Goal: Task Accomplishment & Management: Manage account settings

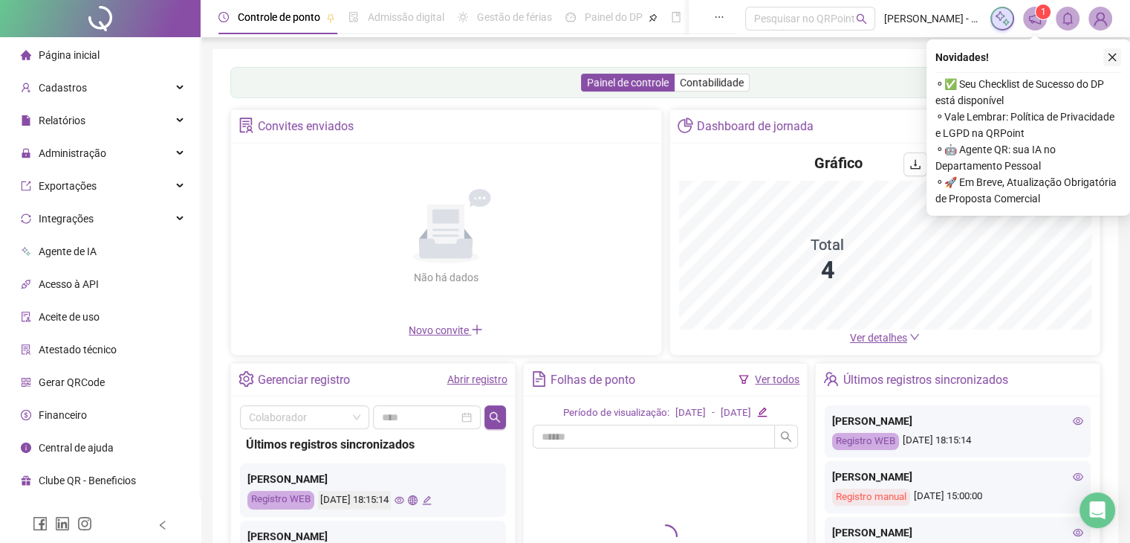
click at [1109, 52] on icon "close" at bounding box center [1112, 57] width 10 height 10
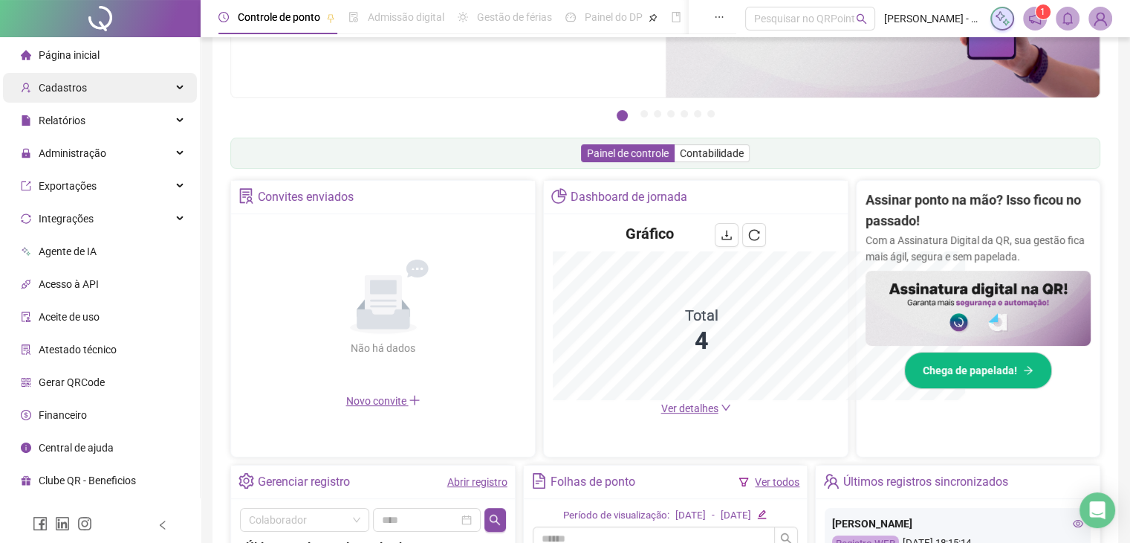
scroll to position [367, 0]
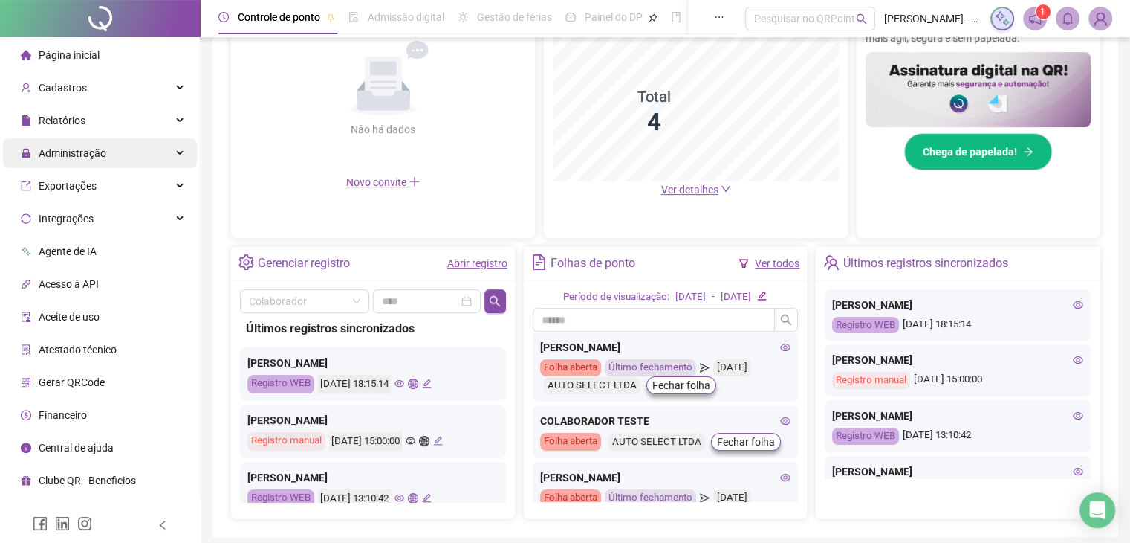
click at [95, 150] on span "Administração" at bounding box center [73, 153] width 68 height 12
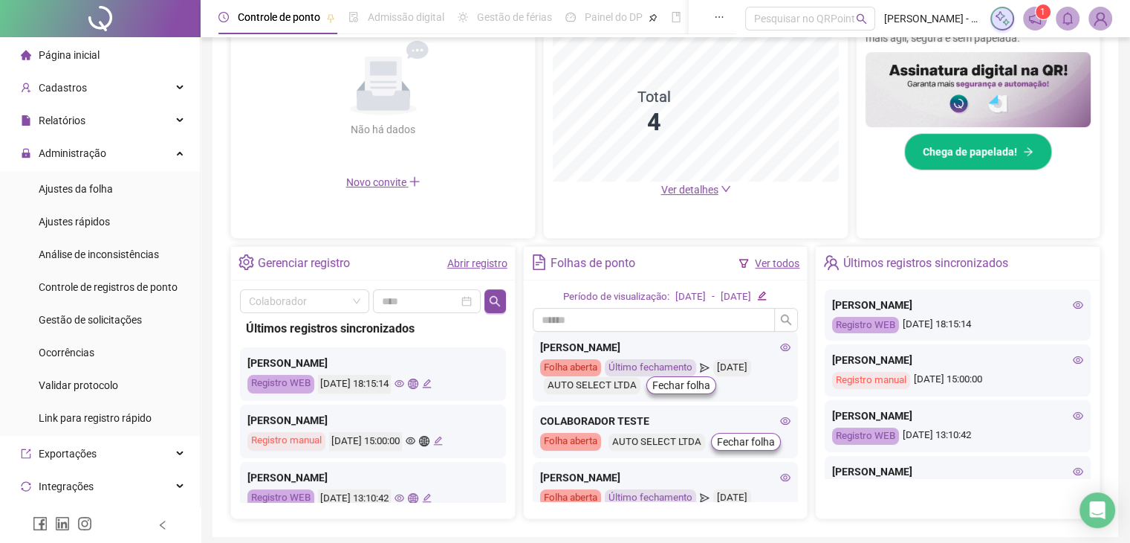
drag, startPoint x: 104, startPoint y: 190, endPoint x: 186, endPoint y: 210, distance: 84.2
click at [105, 191] on span "Ajustes da folha" at bounding box center [76, 189] width 74 height 12
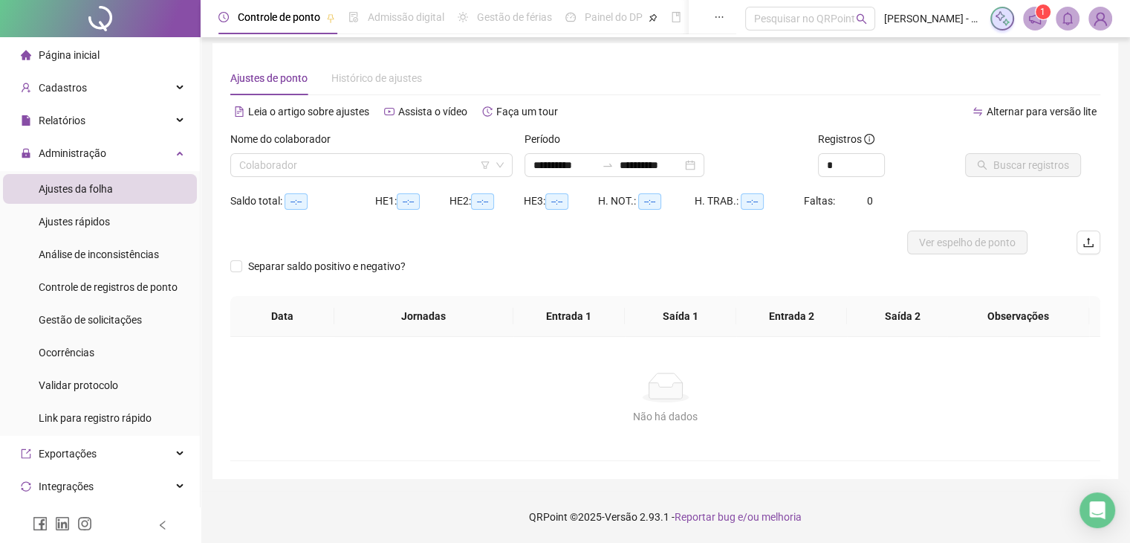
scroll to position [6, 0]
click at [372, 170] on input "search" at bounding box center [364, 165] width 251 height 22
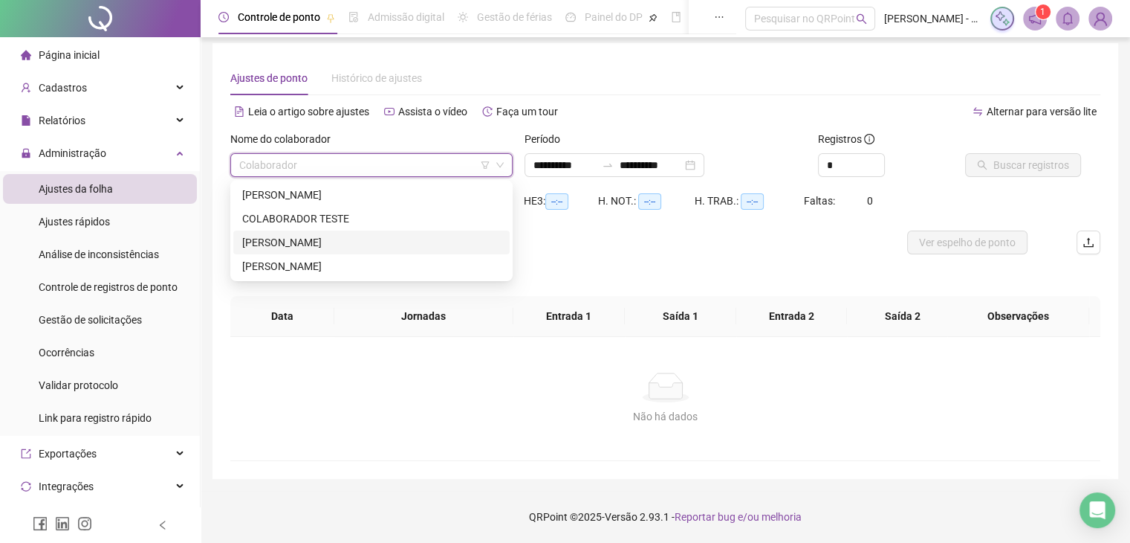
click at [336, 236] on div "[PERSON_NAME]" at bounding box center [371, 242] width 259 height 16
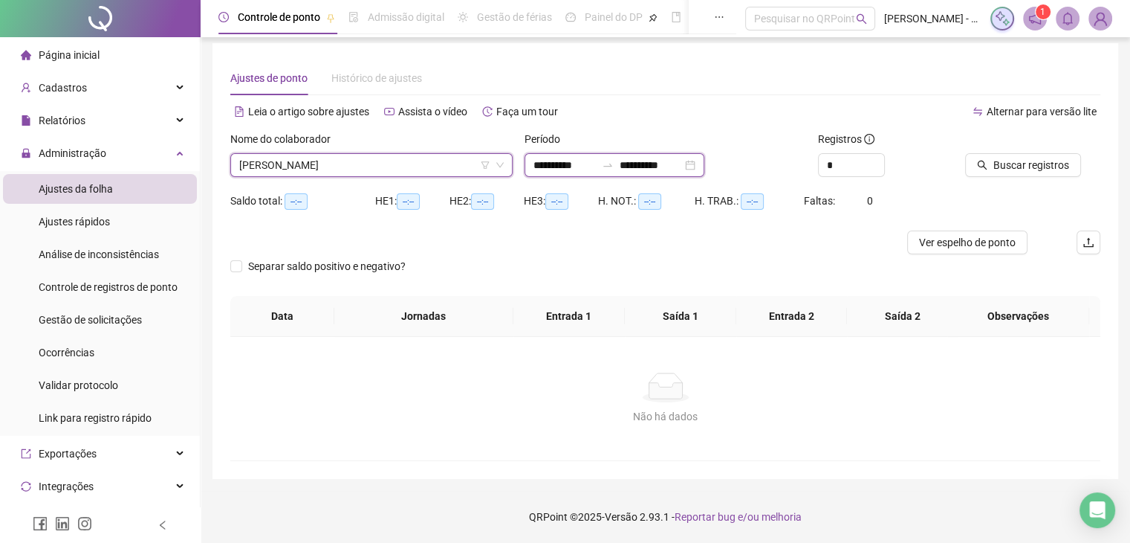
click at [648, 167] on input "**********" at bounding box center [651, 165] width 62 height 16
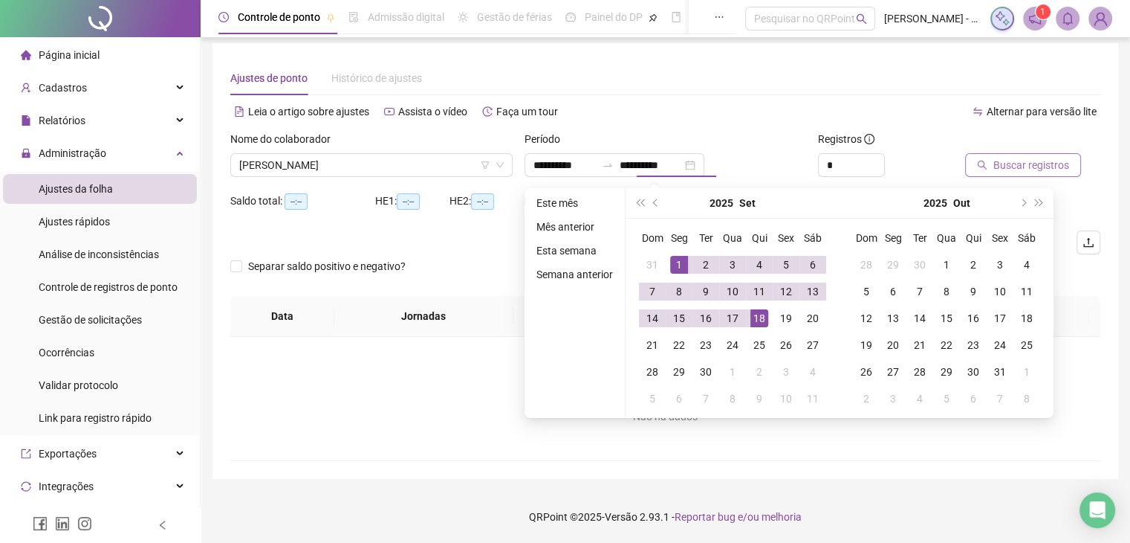
type input "**********"
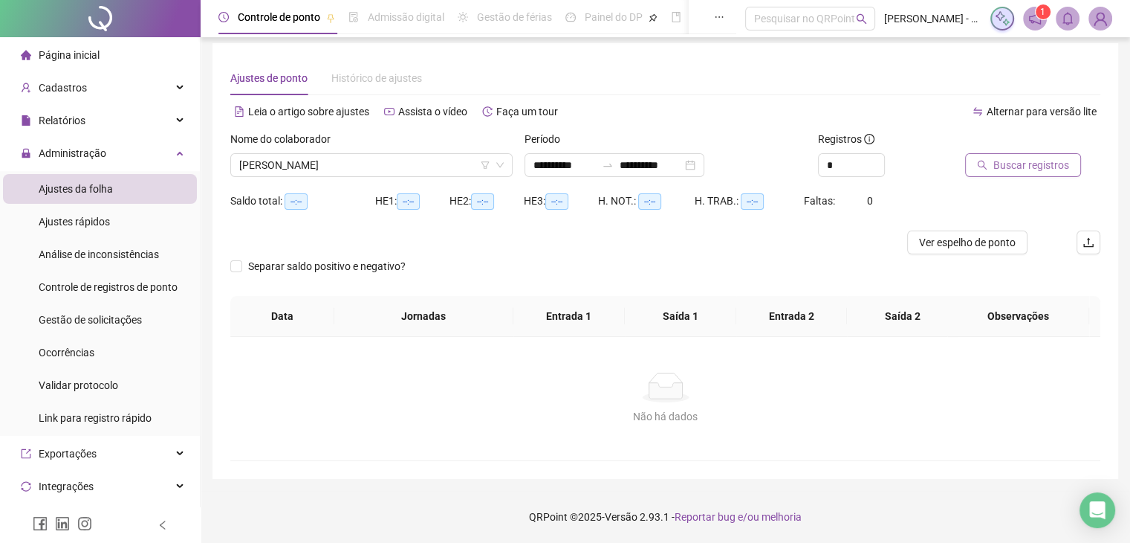
click at [1003, 171] on button "Buscar registros" at bounding box center [1023, 165] width 116 height 24
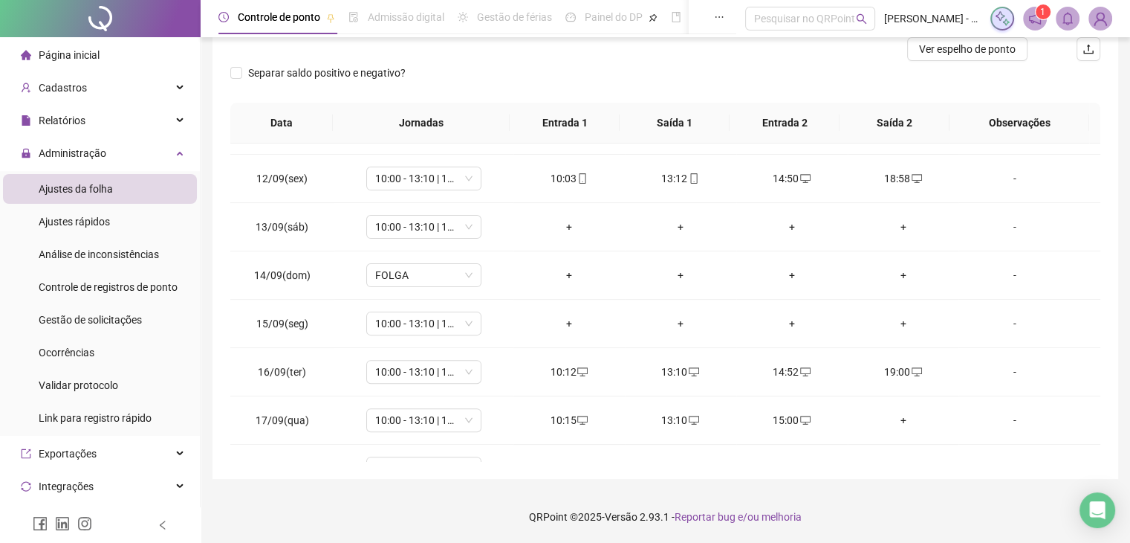
scroll to position [549, 0]
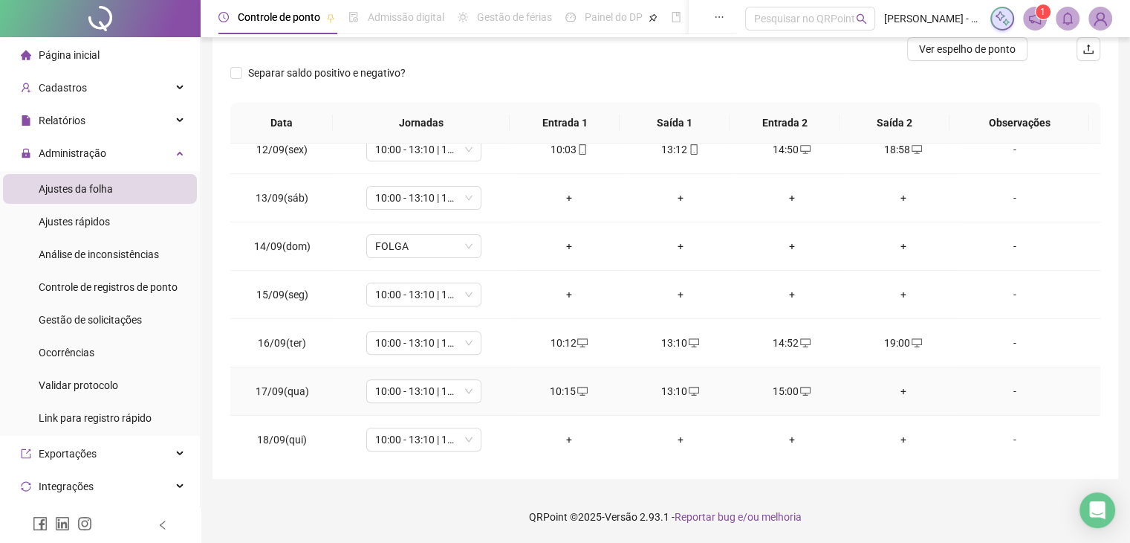
click at [892, 389] on div "+" at bounding box center [904, 391] width 88 height 16
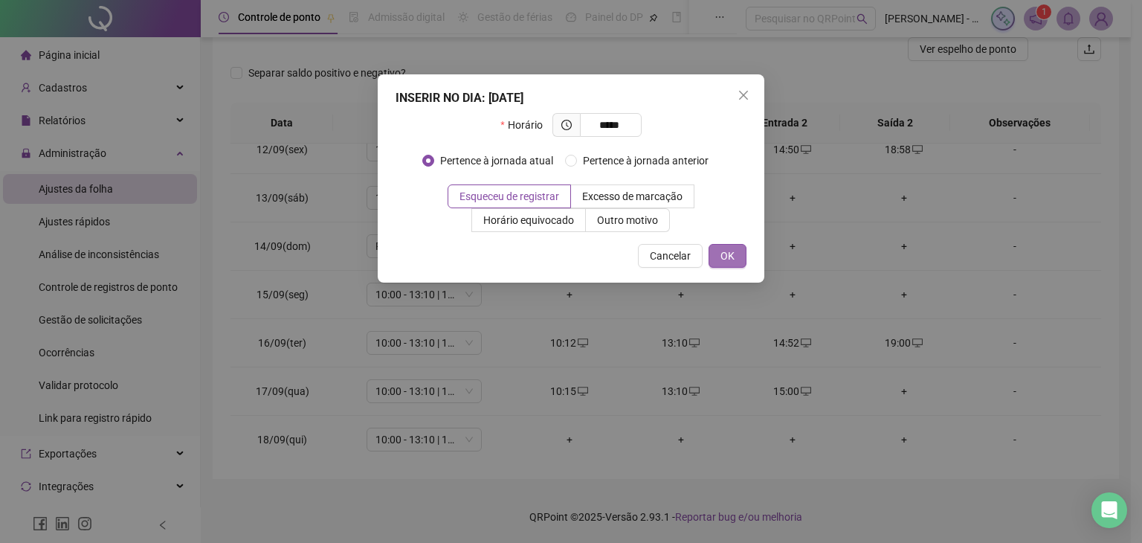
type input "*****"
click at [730, 254] on span "OK" at bounding box center [727, 255] width 14 height 16
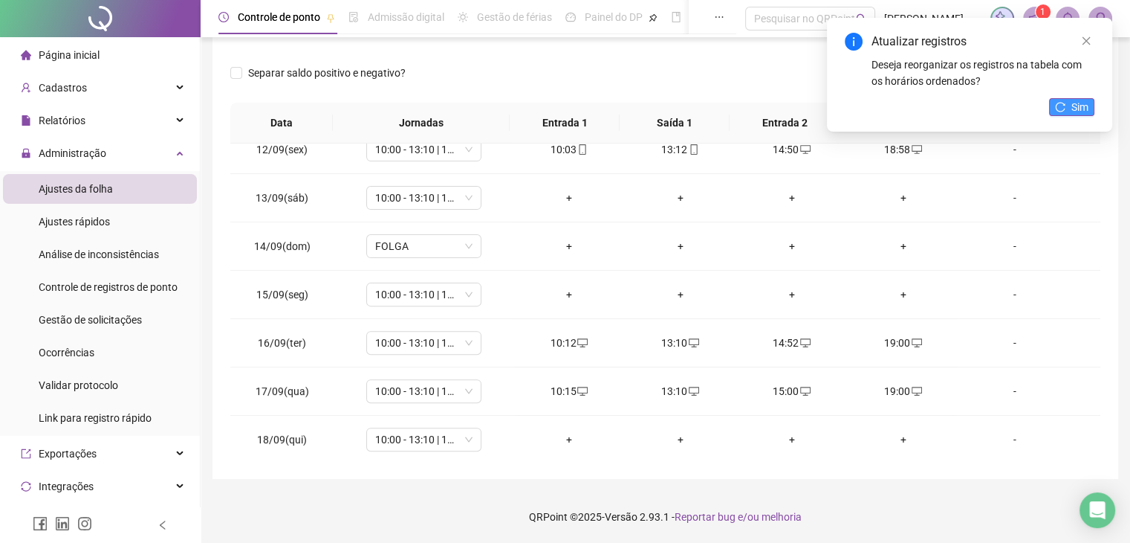
click at [1072, 105] on span "Sim" at bounding box center [1080, 107] width 17 height 16
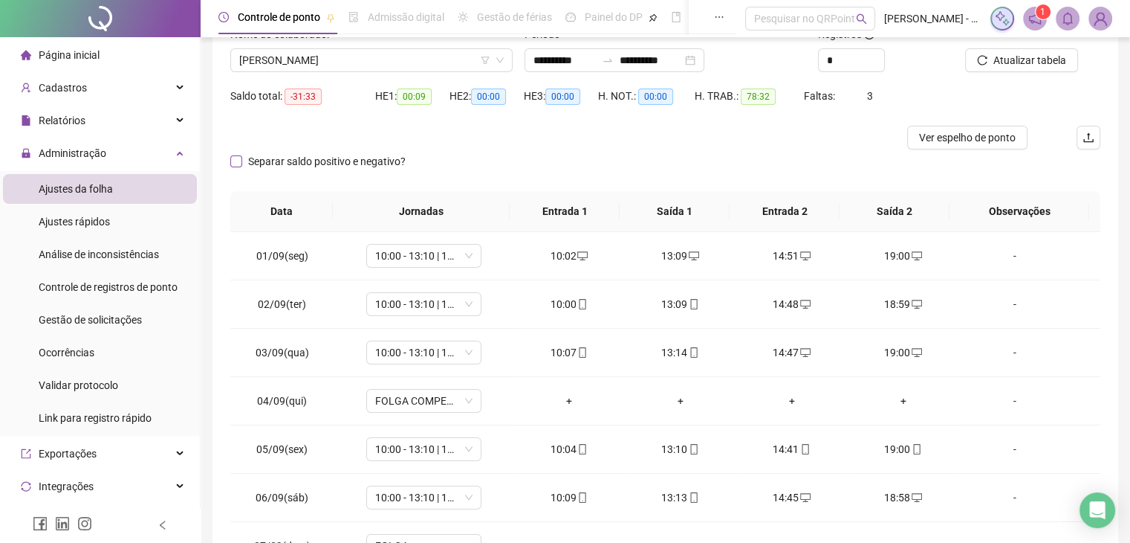
scroll to position [0, 0]
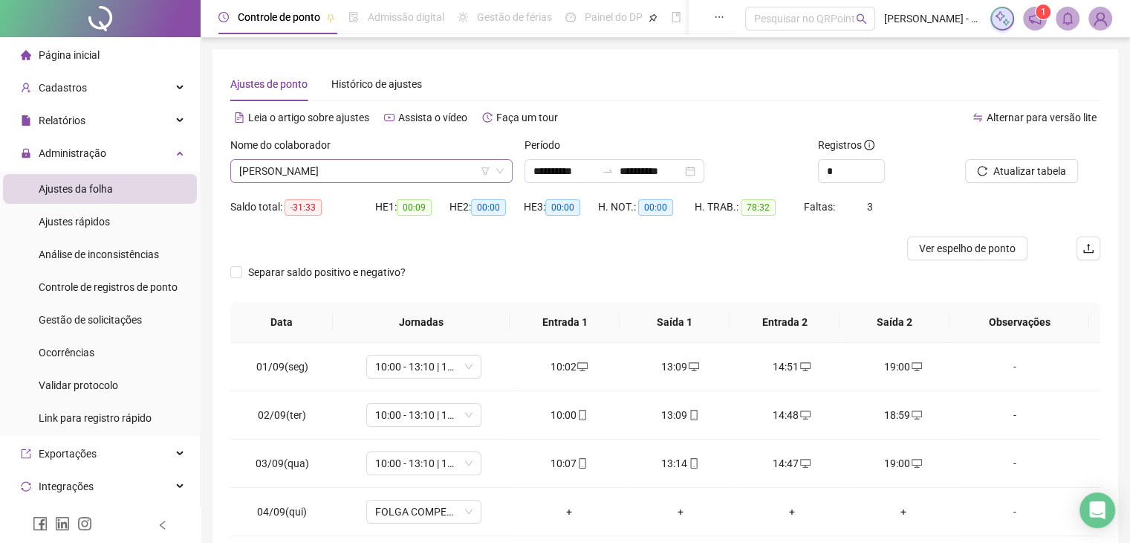
click at [331, 170] on span "[PERSON_NAME]" at bounding box center [371, 171] width 265 height 22
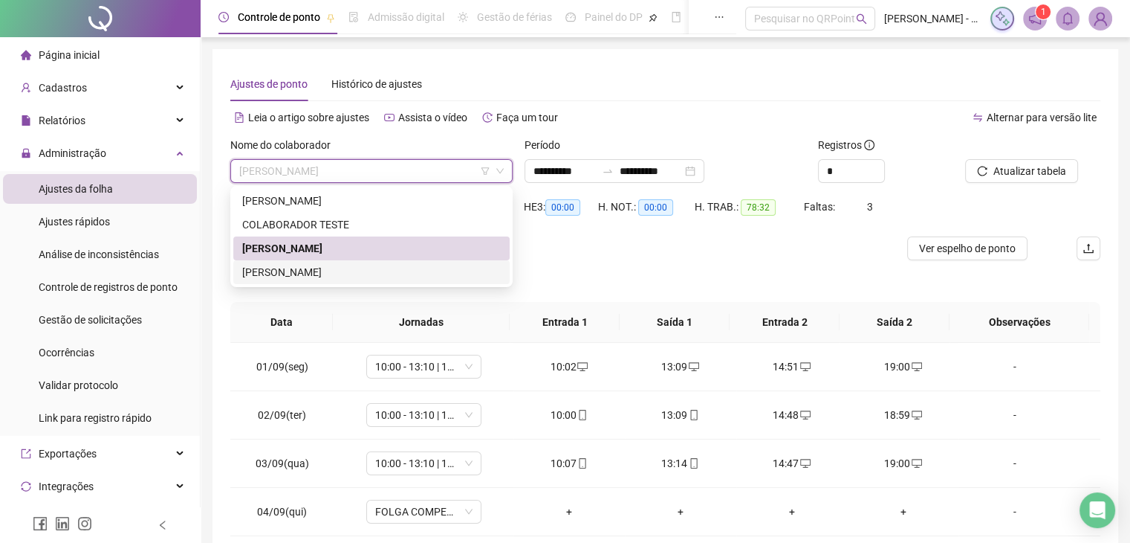
click at [311, 268] on div "[PERSON_NAME]" at bounding box center [371, 272] width 259 height 16
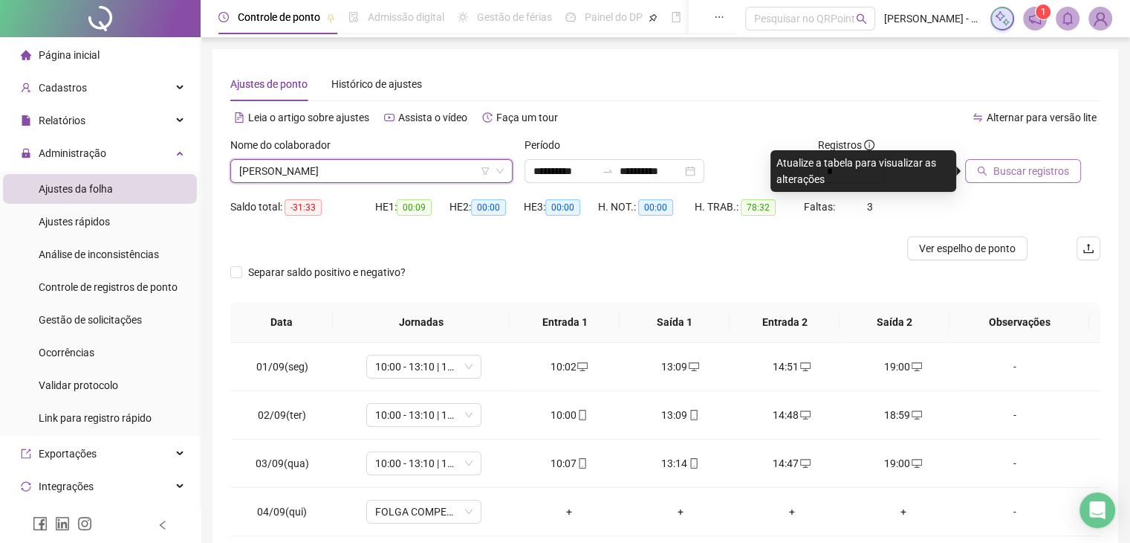
click at [1027, 170] on span "Buscar registros" at bounding box center [1032, 171] width 76 height 16
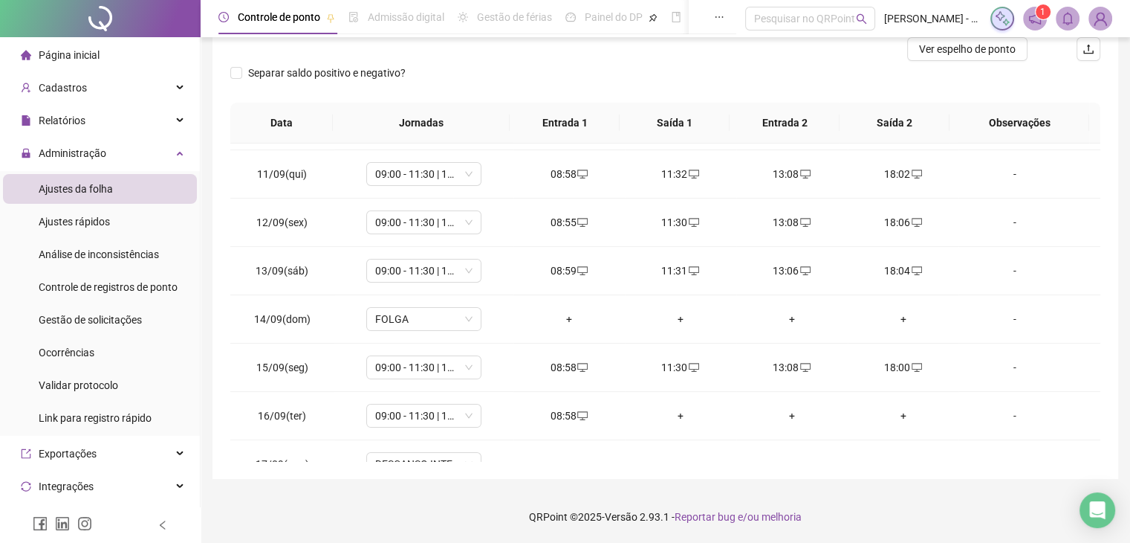
scroll to position [404, 0]
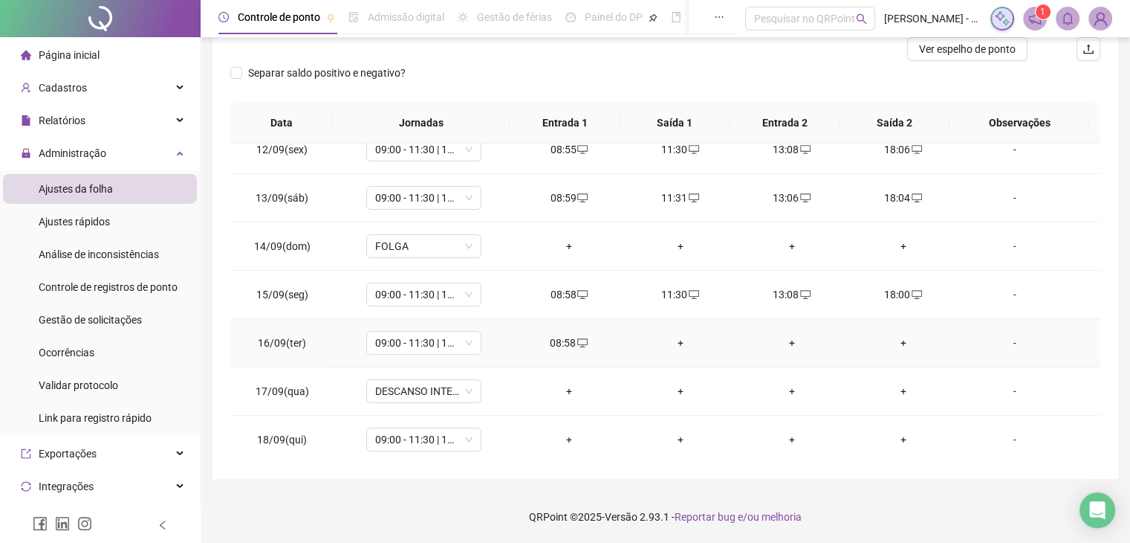
click at [670, 343] on div "+" at bounding box center [681, 342] width 88 height 16
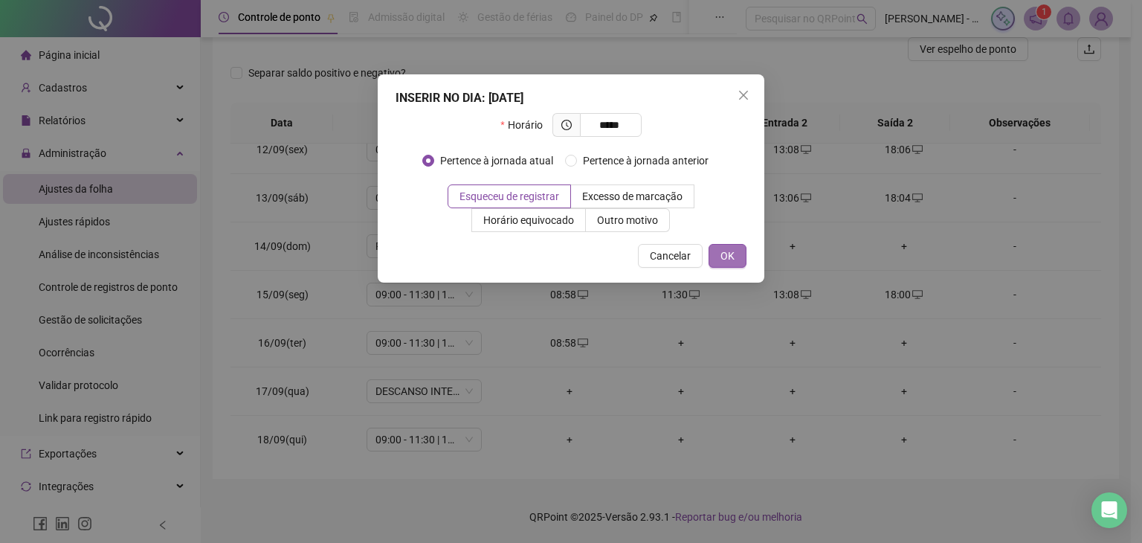
type input "*****"
click at [721, 253] on span "OK" at bounding box center [727, 255] width 14 height 16
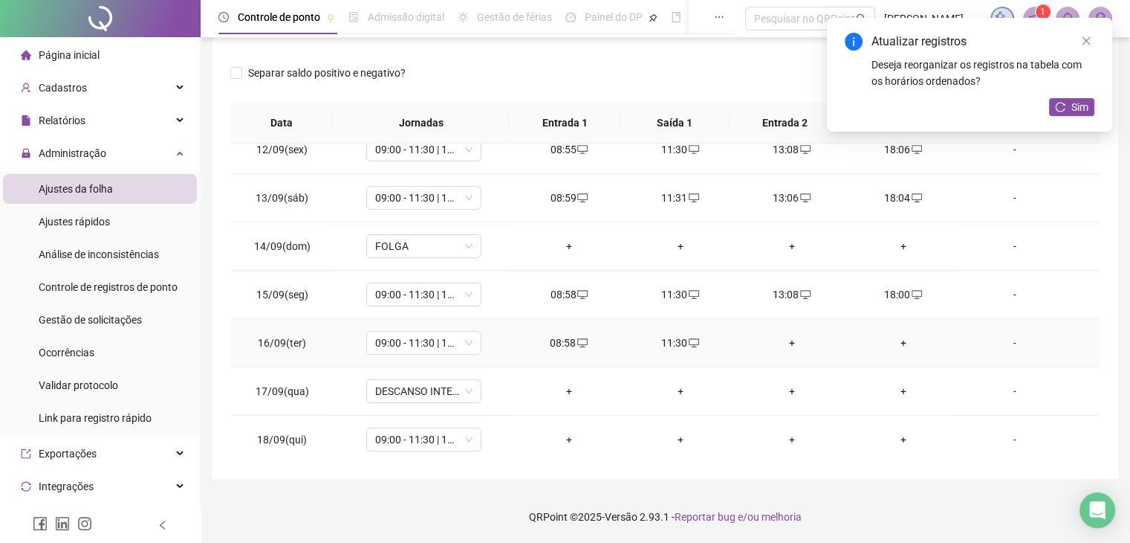
click at [780, 341] on div "+" at bounding box center [792, 342] width 88 height 16
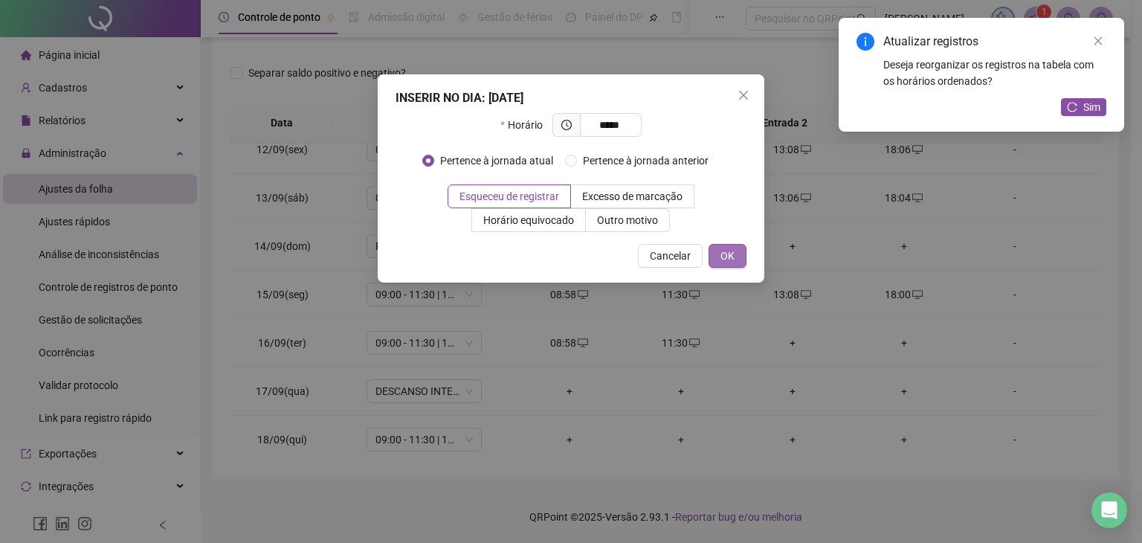
type input "*****"
click at [739, 247] on button "OK" at bounding box center [727, 256] width 38 height 24
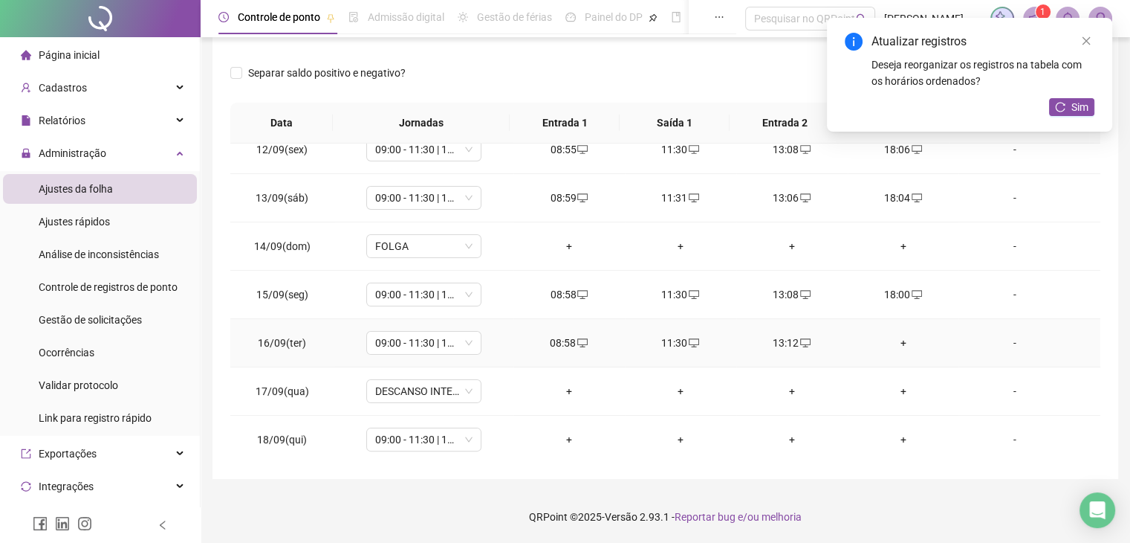
click at [891, 343] on div "+" at bounding box center [904, 342] width 88 height 16
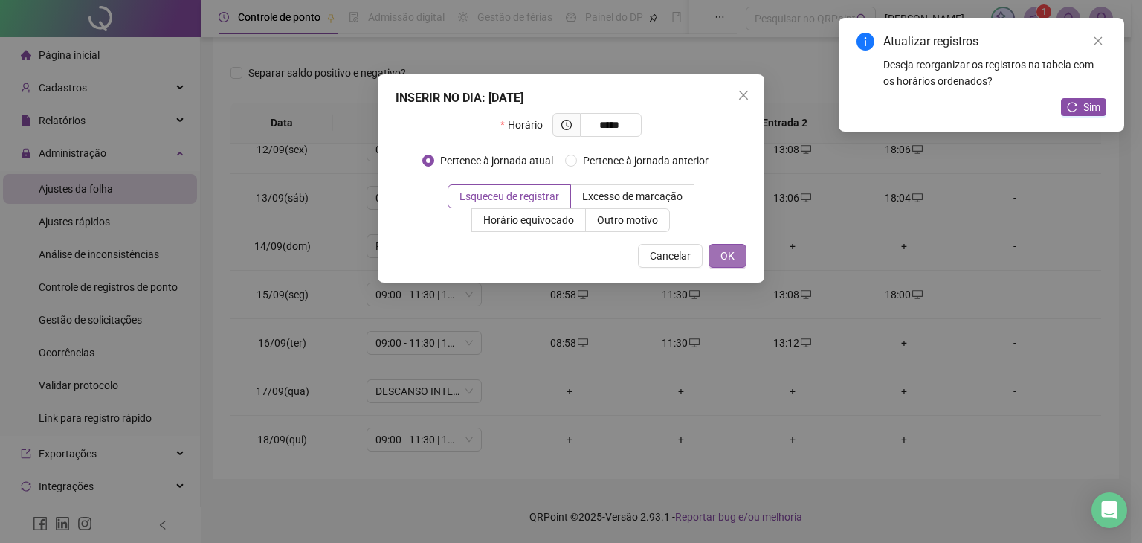
type input "*****"
click at [729, 260] on span "OK" at bounding box center [727, 255] width 14 height 16
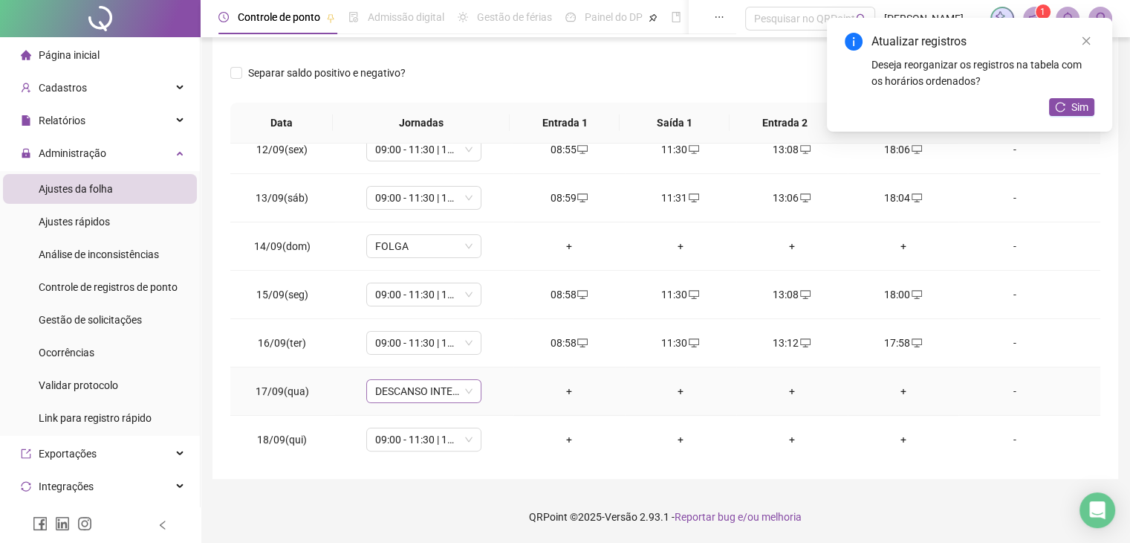
click at [468, 395] on span "DESCANSO INTER-JORNADA" at bounding box center [423, 391] width 97 height 22
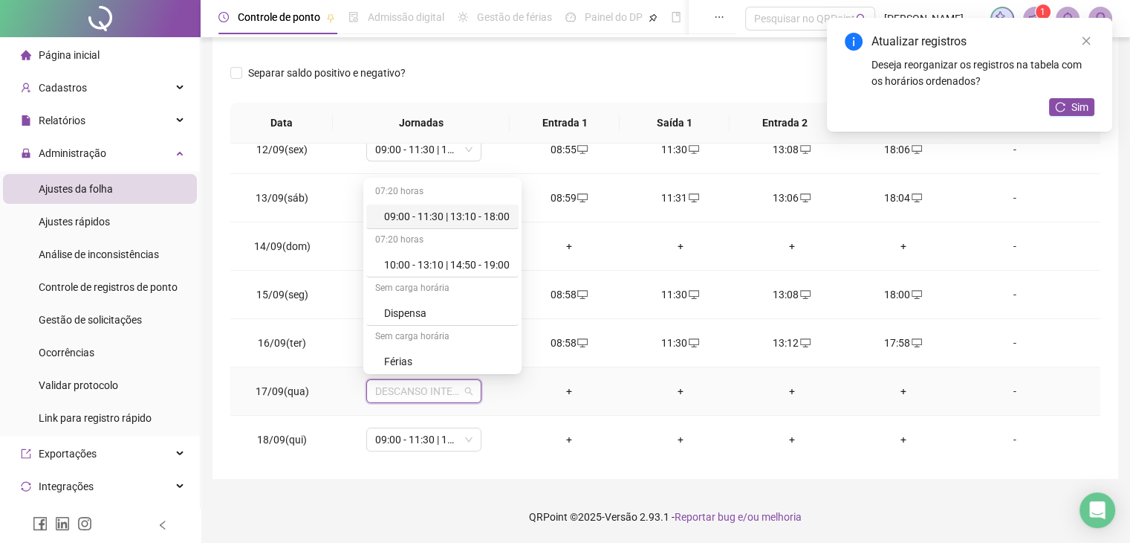
click at [423, 216] on div "09:00 - 11:30 | 13:10 - 18:00" at bounding box center [447, 216] width 126 height 16
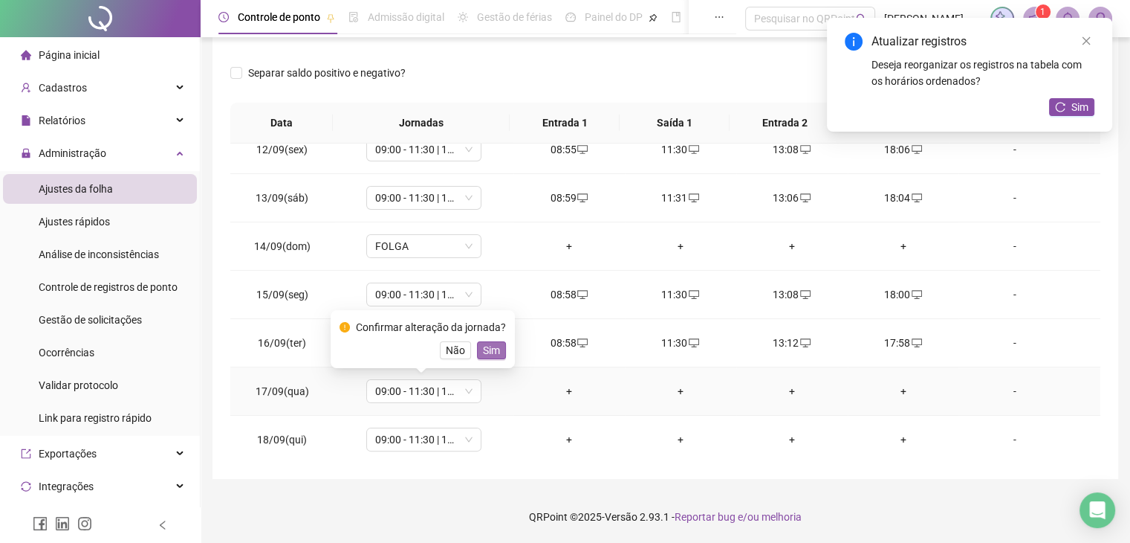
click at [485, 355] on span "Sim" at bounding box center [491, 350] width 17 height 16
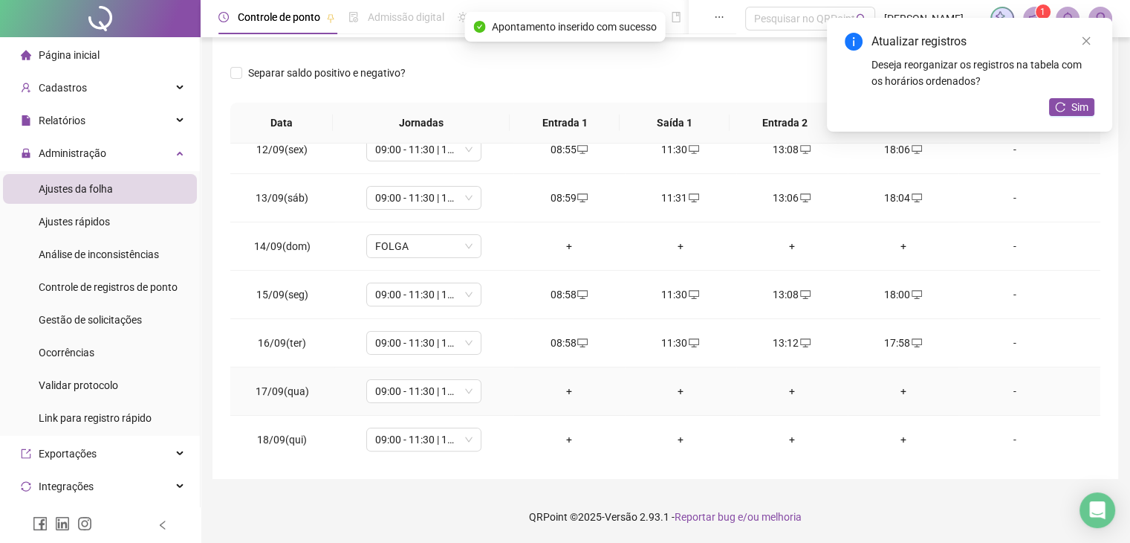
click at [559, 385] on div "+" at bounding box center [569, 391] width 88 height 16
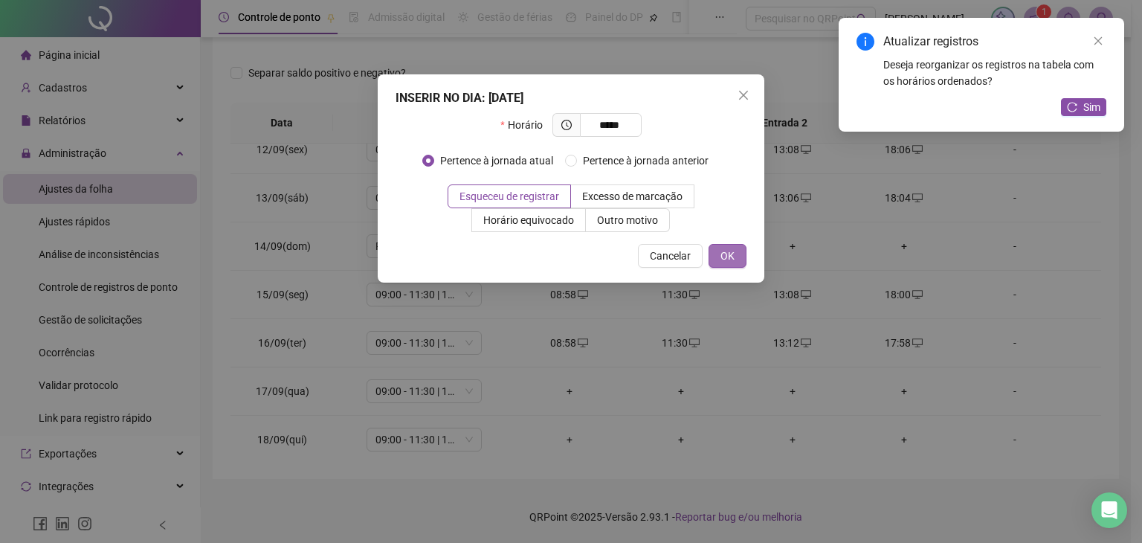
type input "*****"
click at [728, 256] on span "OK" at bounding box center [727, 255] width 14 height 16
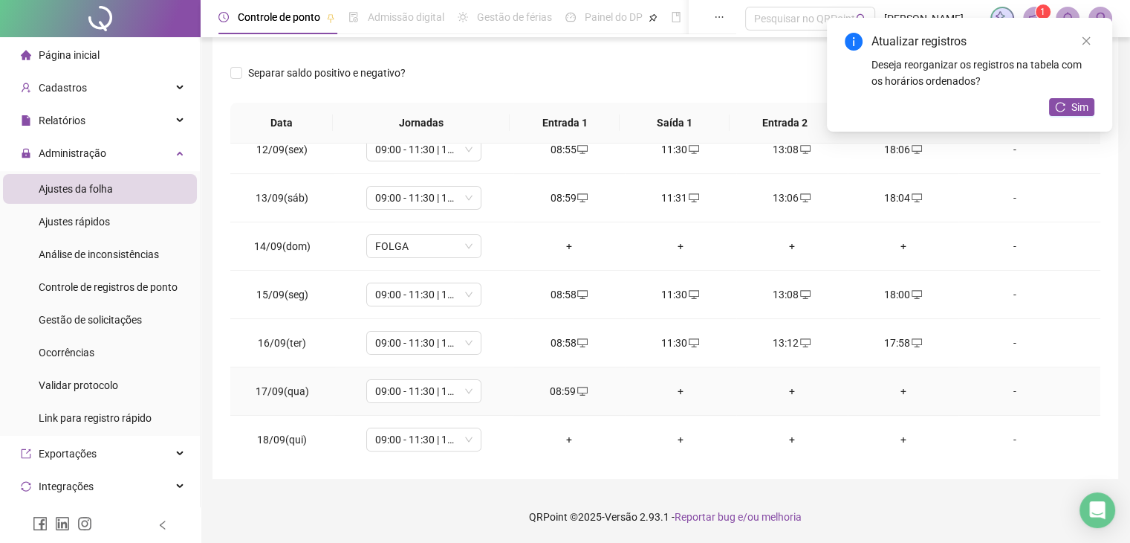
click at [675, 391] on div "+" at bounding box center [681, 391] width 88 height 16
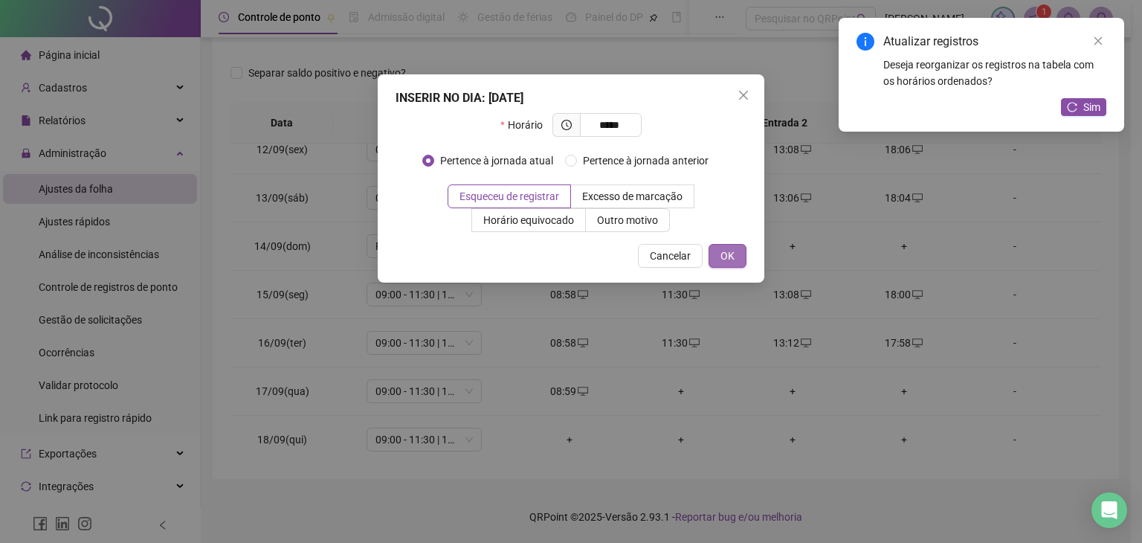
type input "*****"
click at [728, 258] on span "OK" at bounding box center [727, 255] width 14 height 16
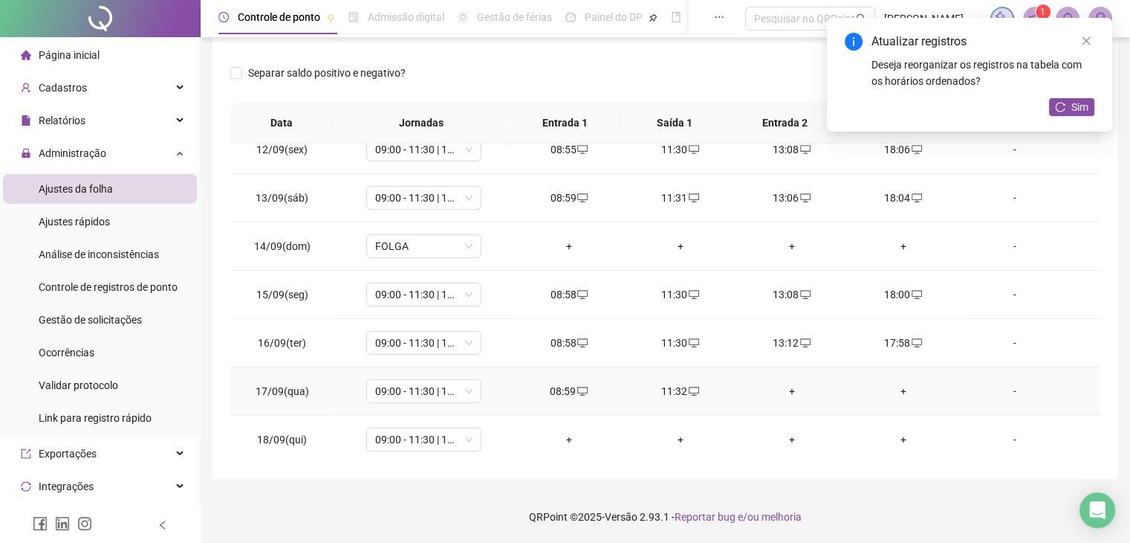
click at [785, 385] on div "+" at bounding box center [792, 391] width 88 height 16
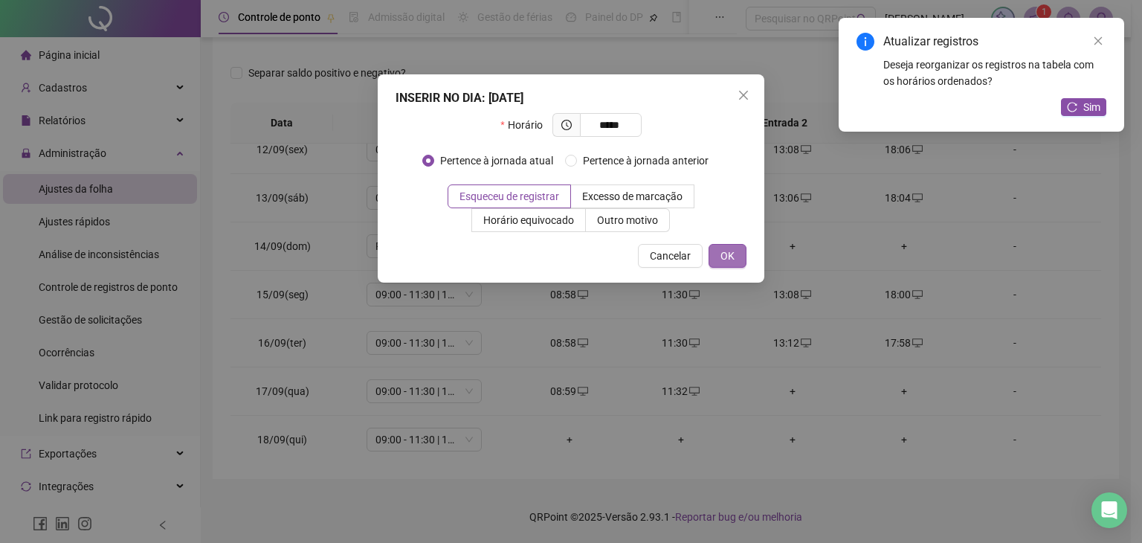
type input "*****"
click at [736, 257] on button "OK" at bounding box center [727, 256] width 38 height 24
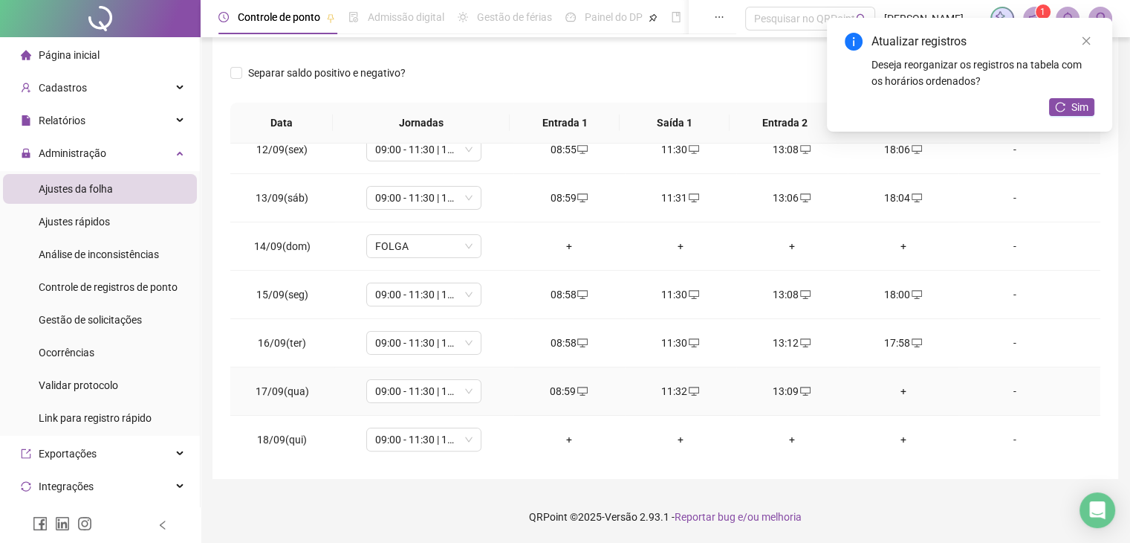
click at [895, 390] on div "+" at bounding box center [904, 391] width 88 height 16
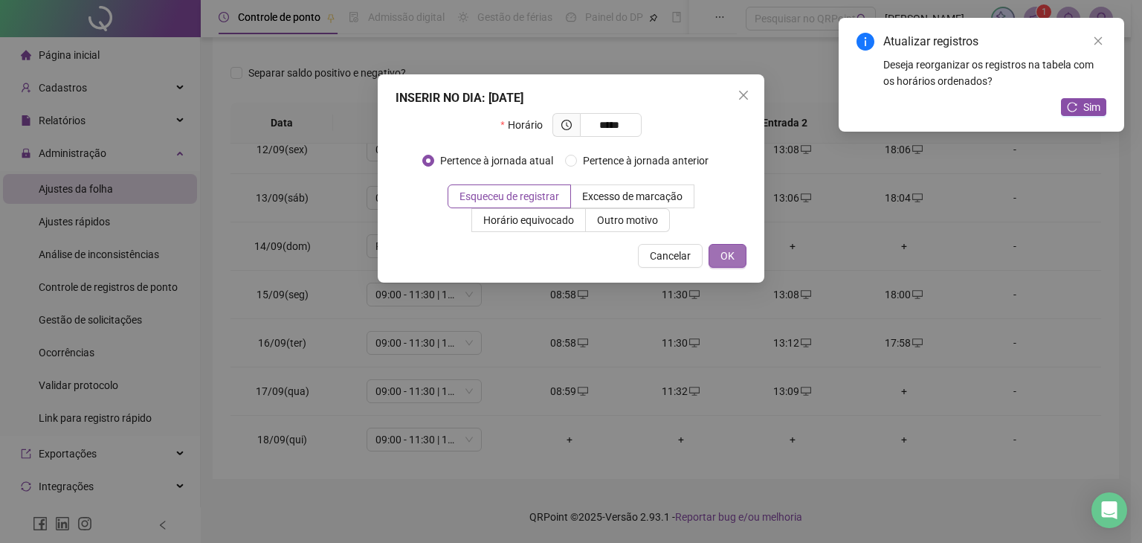
type input "*****"
click at [732, 247] on button "OK" at bounding box center [727, 256] width 38 height 24
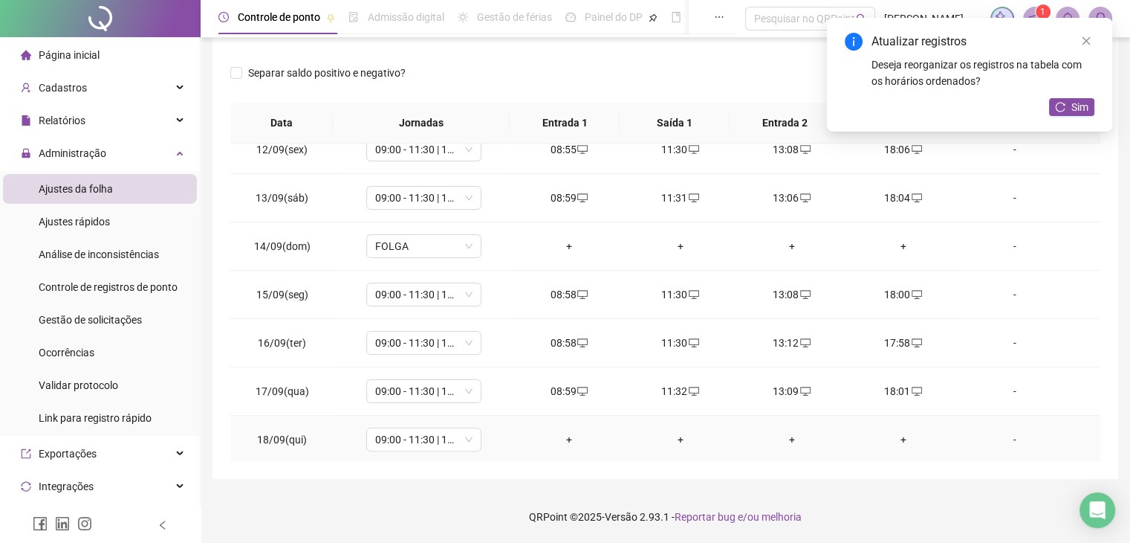
click at [566, 434] on div "+" at bounding box center [569, 439] width 88 height 16
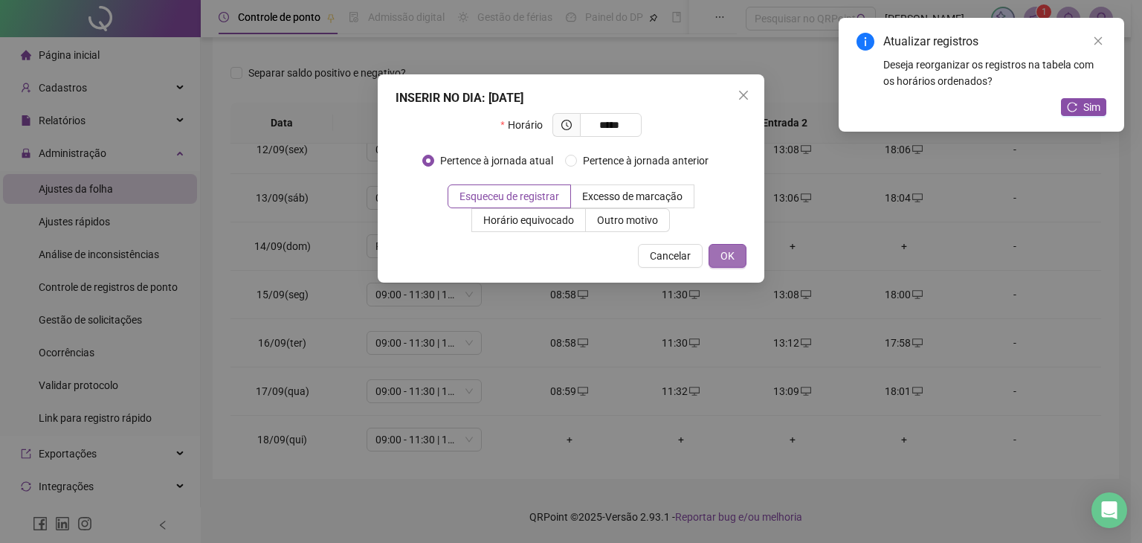
type input "*****"
click at [725, 256] on span "OK" at bounding box center [727, 255] width 14 height 16
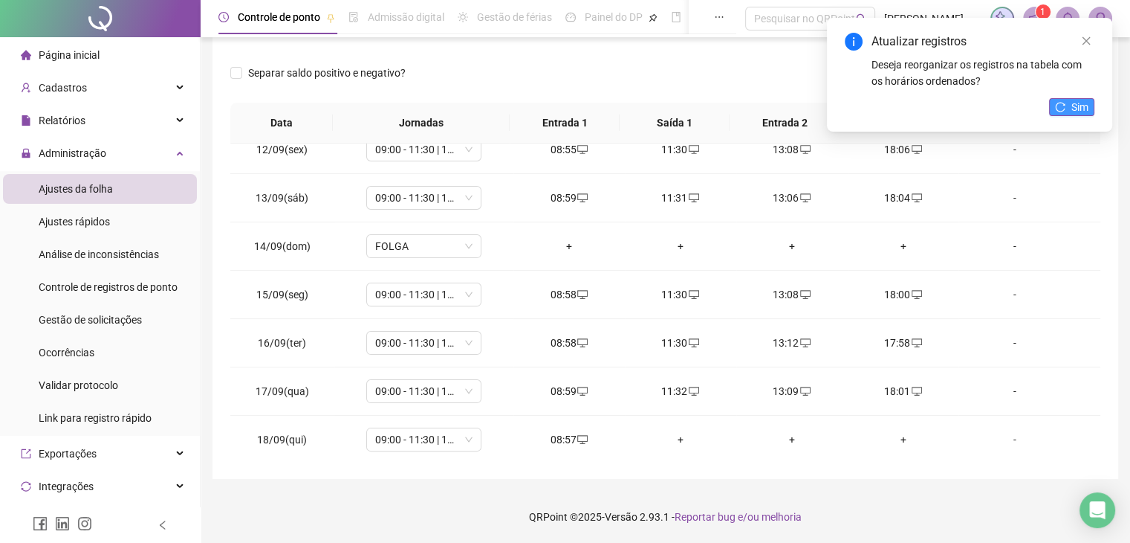
click at [1082, 103] on span "Sim" at bounding box center [1080, 107] width 17 height 16
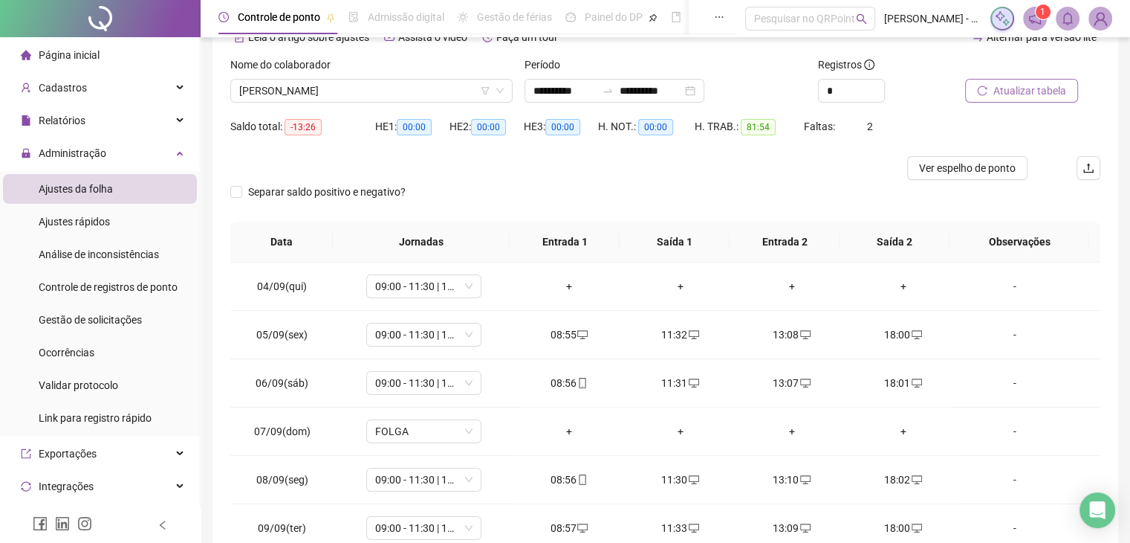
scroll to position [0, 0]
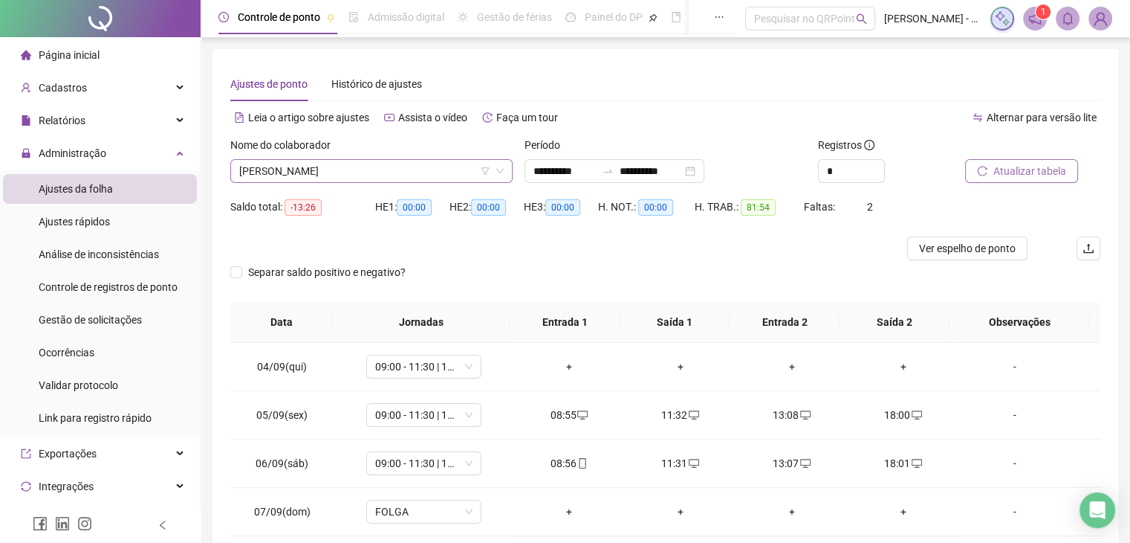
click at [455, 166] on span "[PERSON_NAME]" at bounding box center [371, 171] width 265 height 22
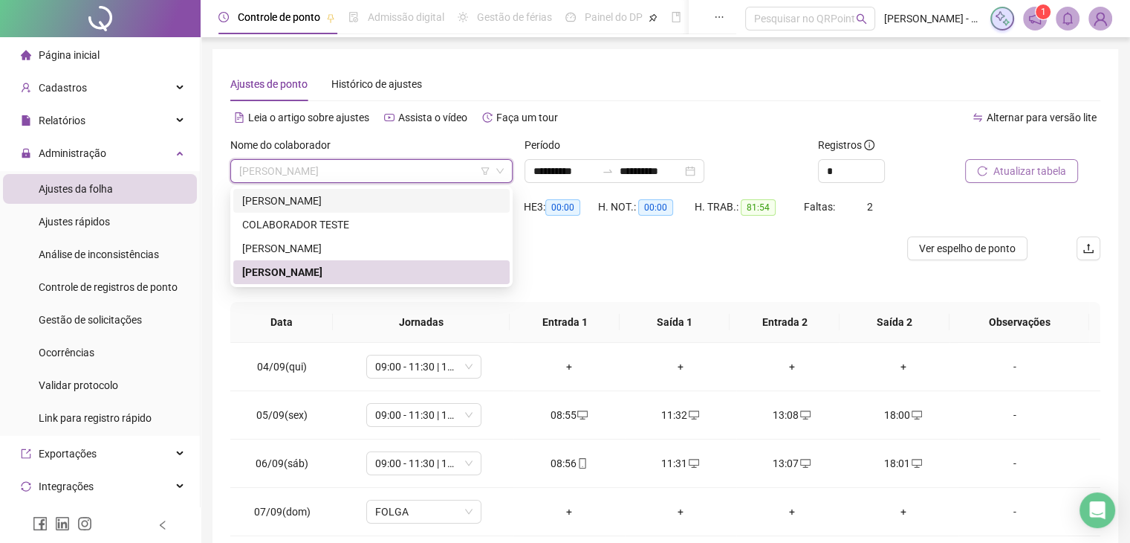
click at [319, 197] on div "[PERSON_NAME]" at bounding box center [371, 200] width 259 height 16
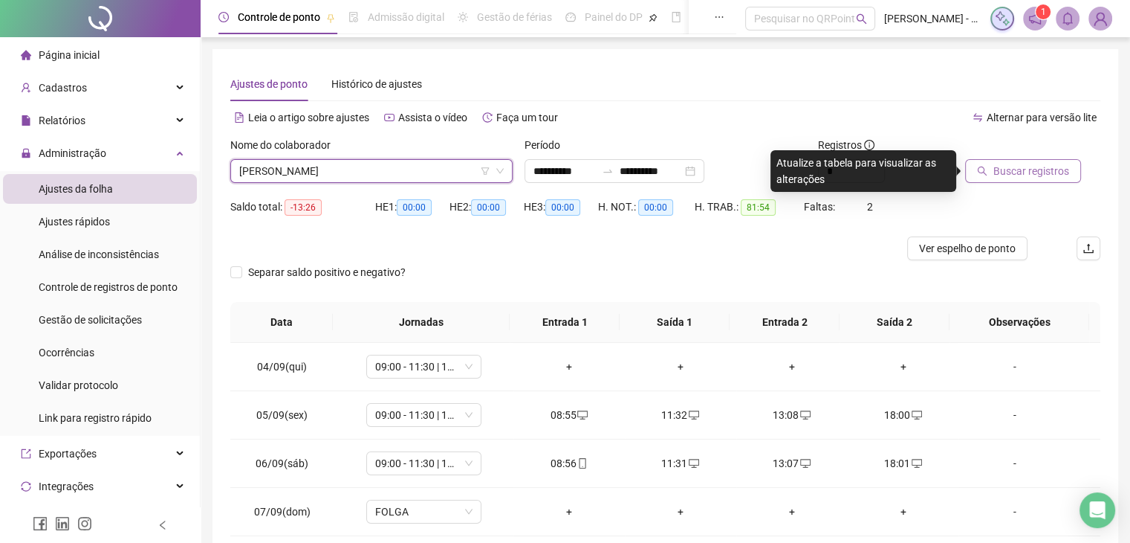
click at [1011, 172] on span "Buscar registros" at bounding box center [1032, 171] width 76 height 16
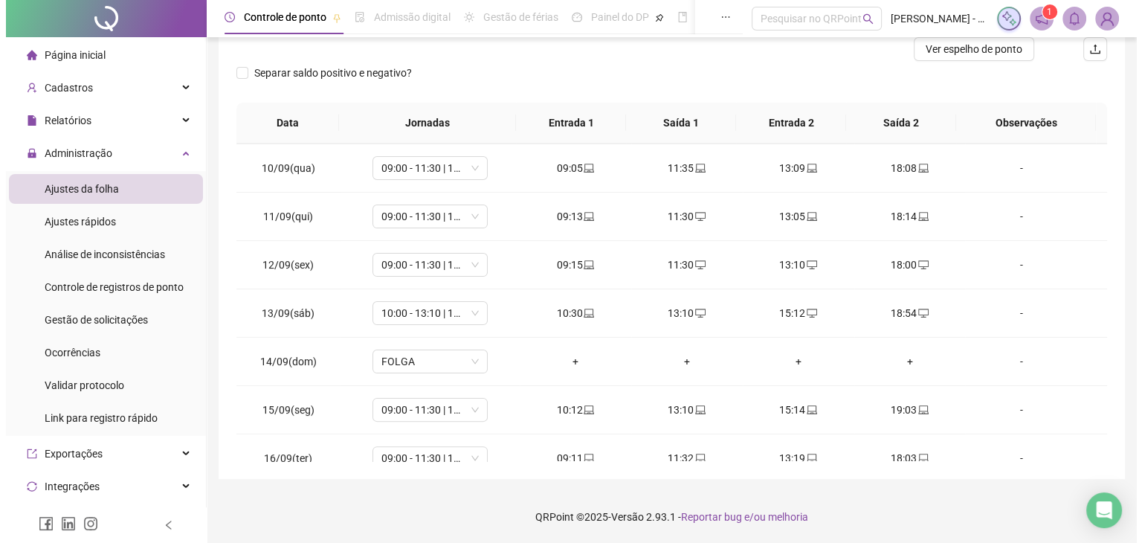
scroll to position [549, 0]
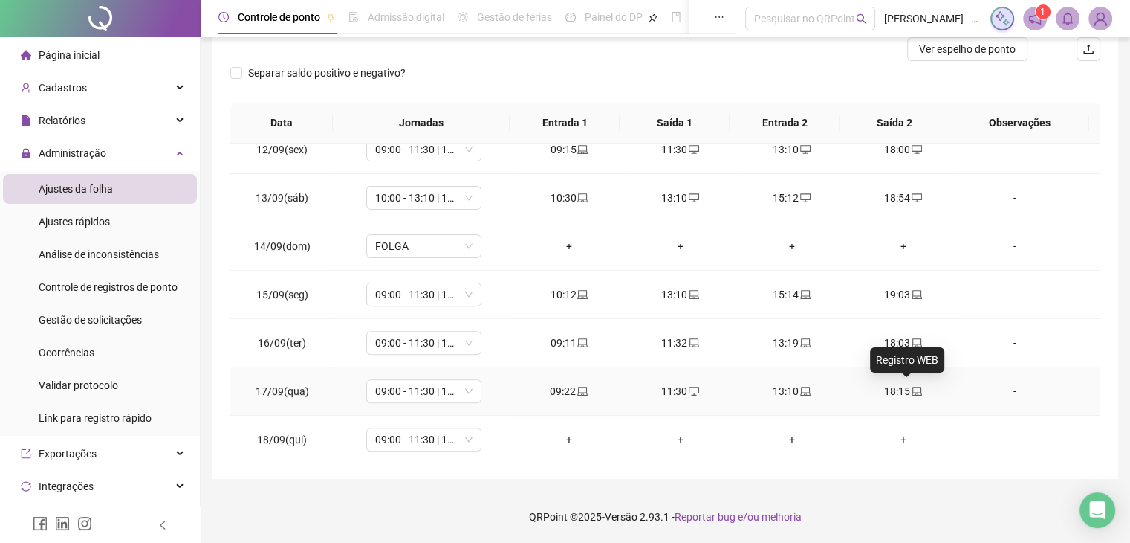
click at [912, 390] on icon "laptop" at bounding box center [917, 391] width 10 height 10
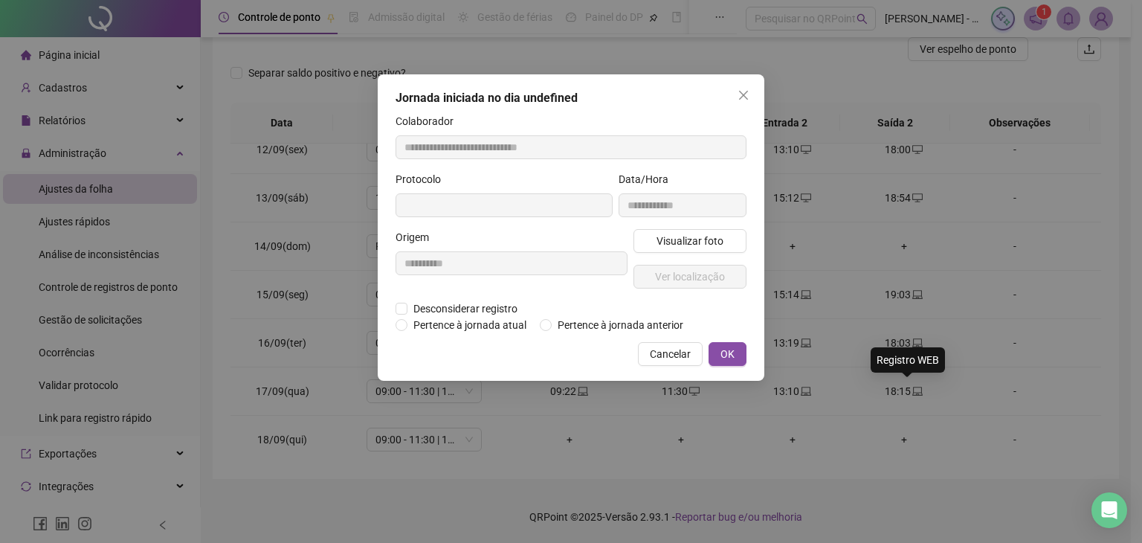
type input "**********"
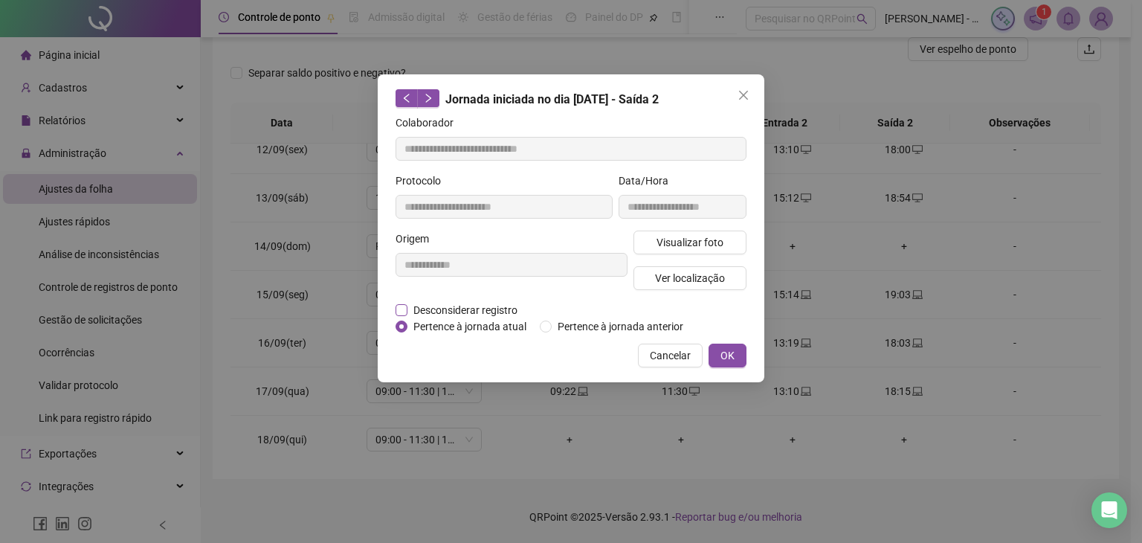
click at [468, 302] on span "Desconsiderar registro" at bounding box center [465, 310] width 116 height 16
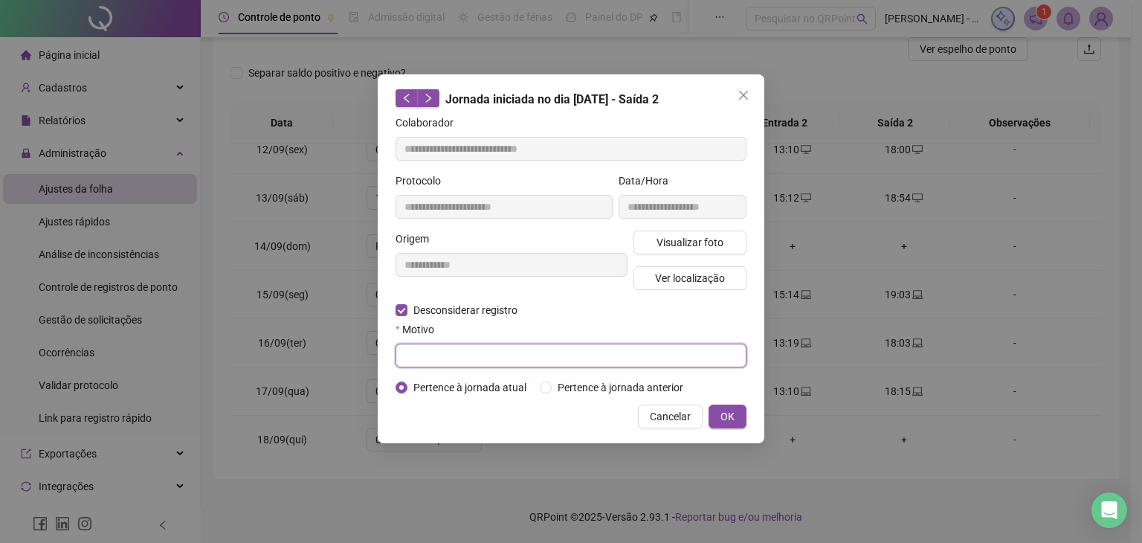
click at [562, 355] on input "text" at bounding box center [570, 355] width 351 height 24
type input "**********"
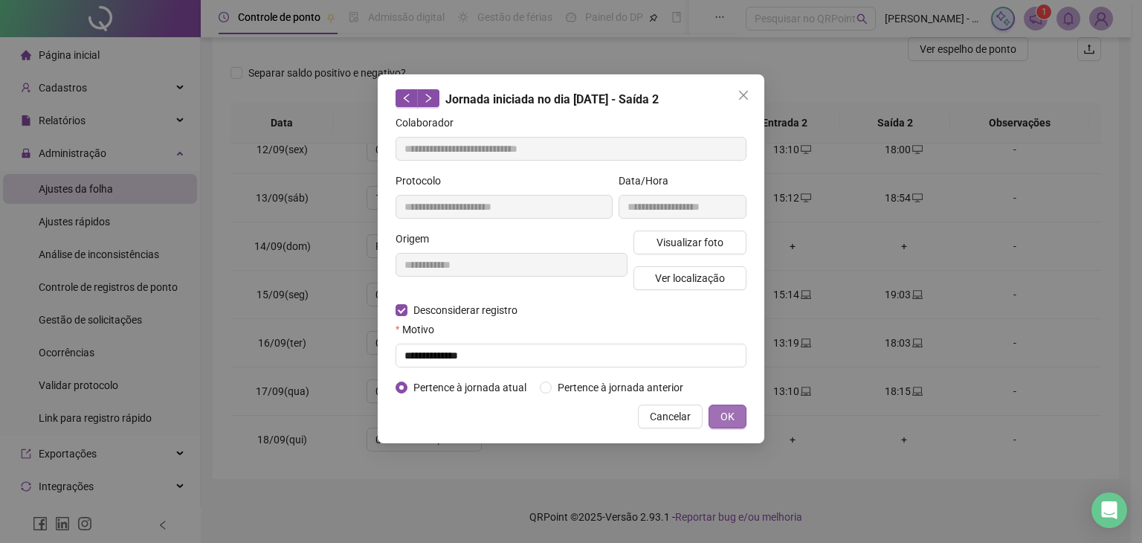
click at [739, 423] on button "OK" at bounding box center [727, 416] width 38 height 24
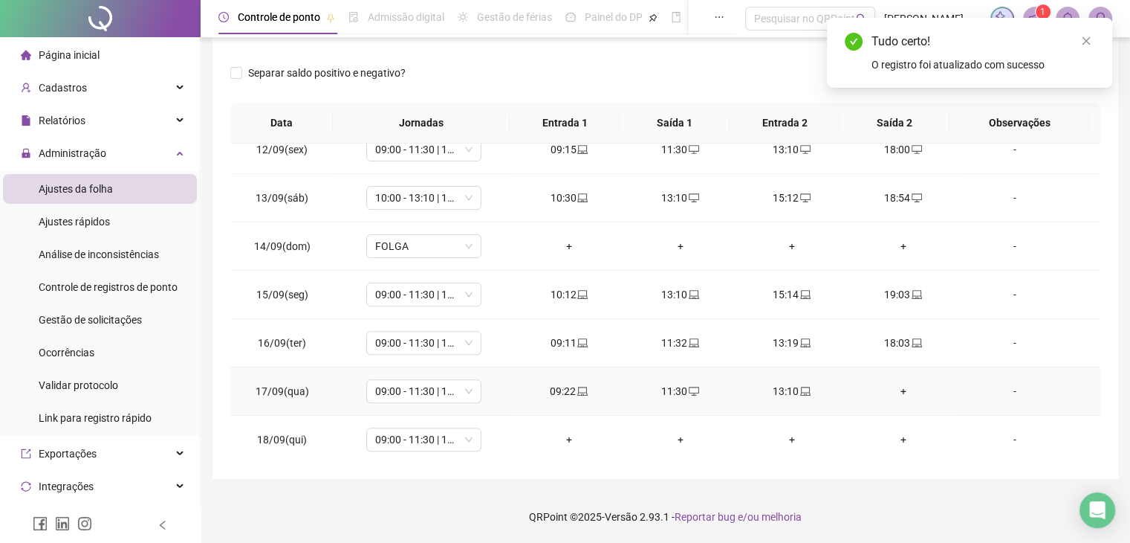
click at [899, 390] on div "+" at bounding box center [904, 391] width 88 height 16
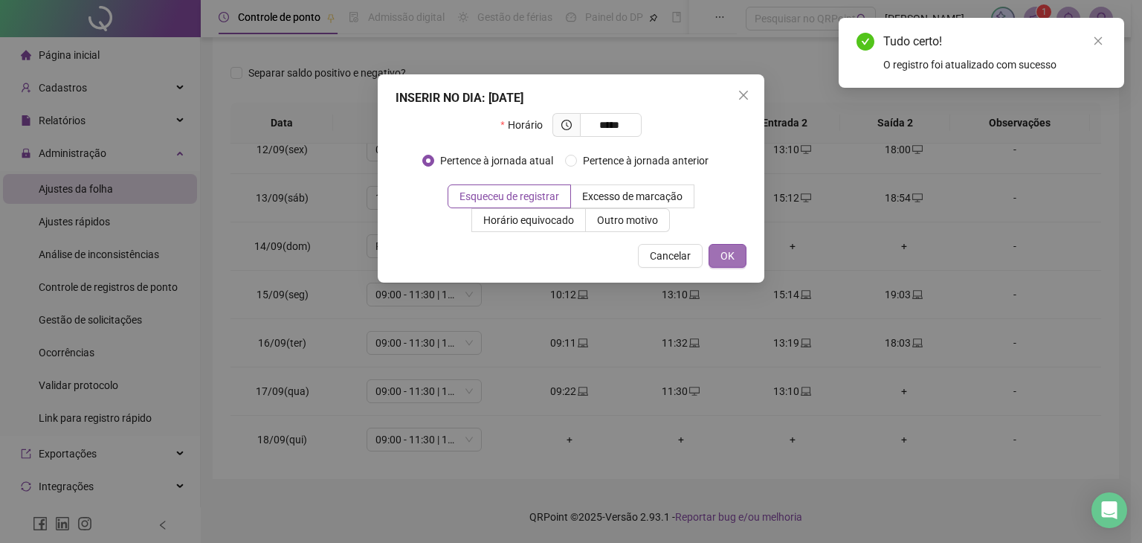
type input "*****"
click at [728, 263] on span "OK" at bounding box center [727, 255] width 14 height 16
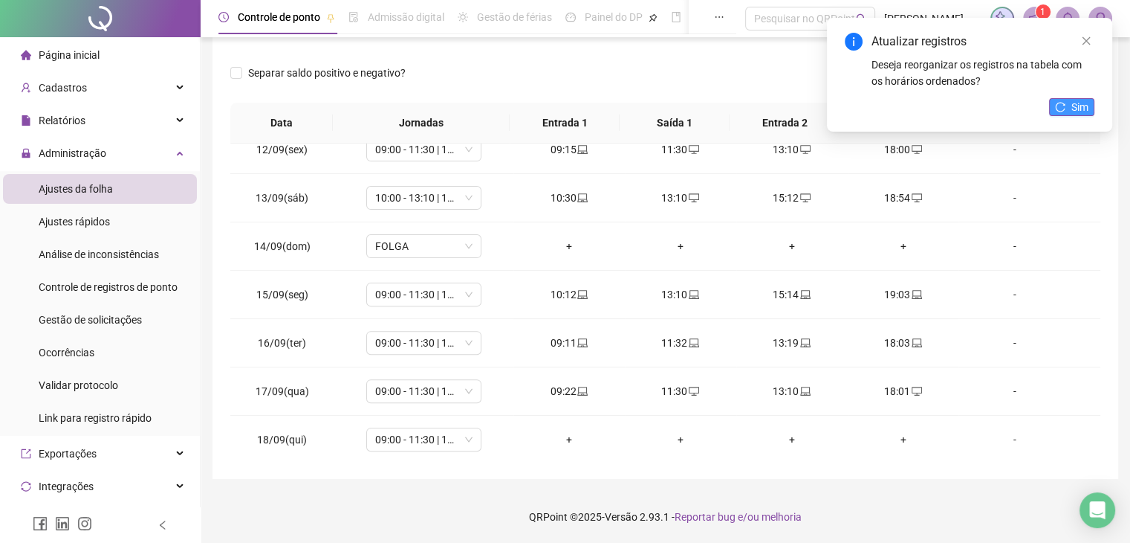
click at [1070, 111] on button "Sim" at bounding box center [1071, 107] width 45 height 18
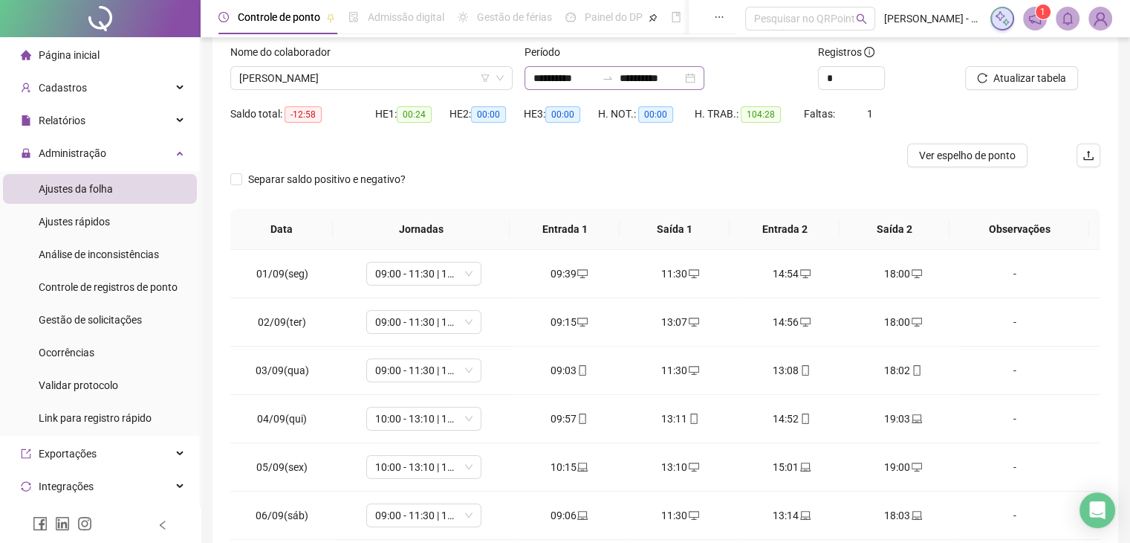
scroll to position [0, 0]
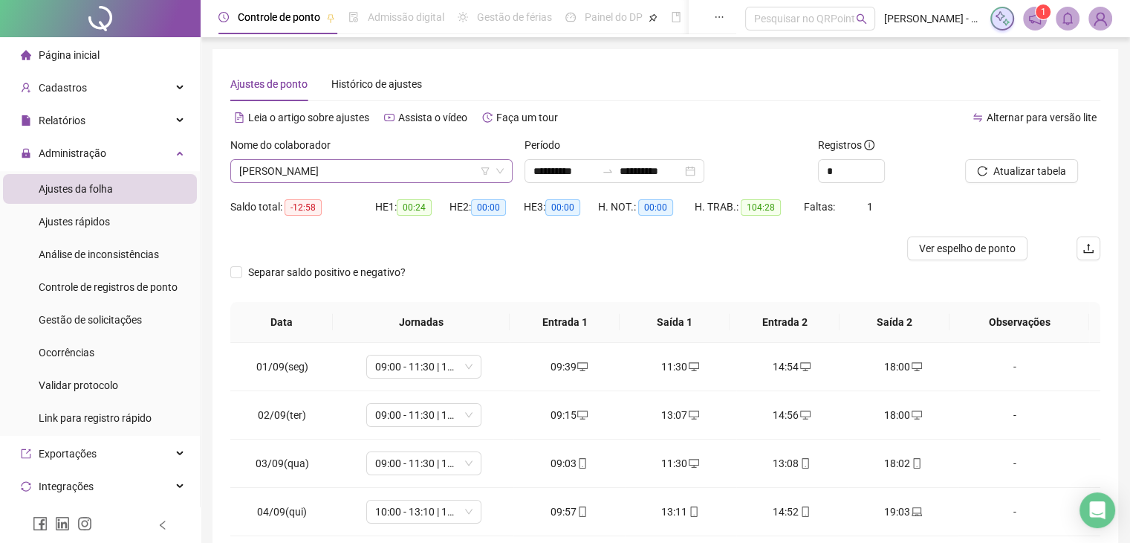
click at [357, 175] on span "[PERSON_NAME]" at bounding box center [371, 171] width 265 height 22
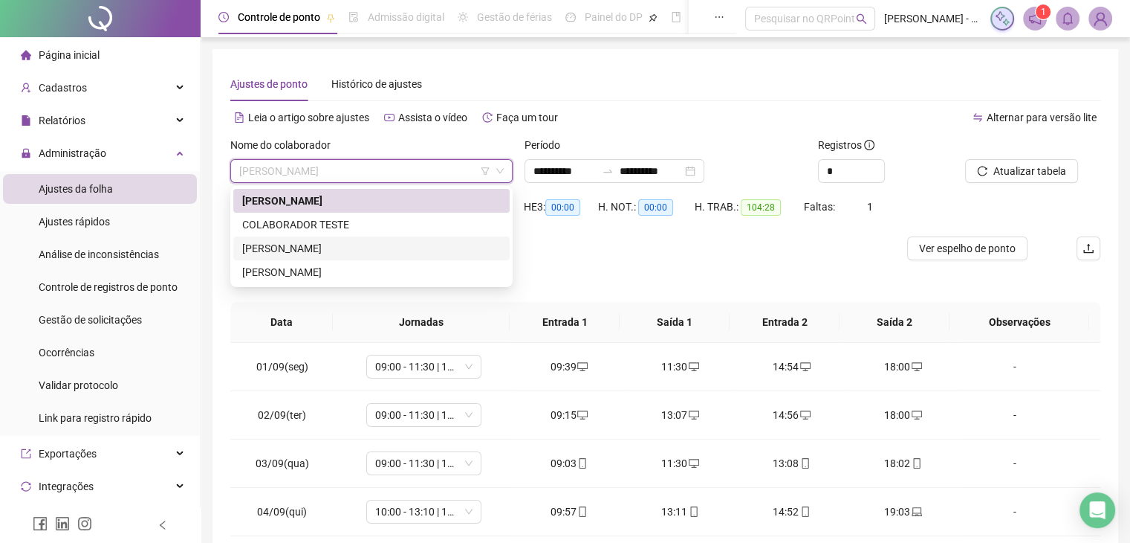
click at [323, 250] on div "[PERSON_NAME]" at bounding box center [371, 248] width 259 height 16
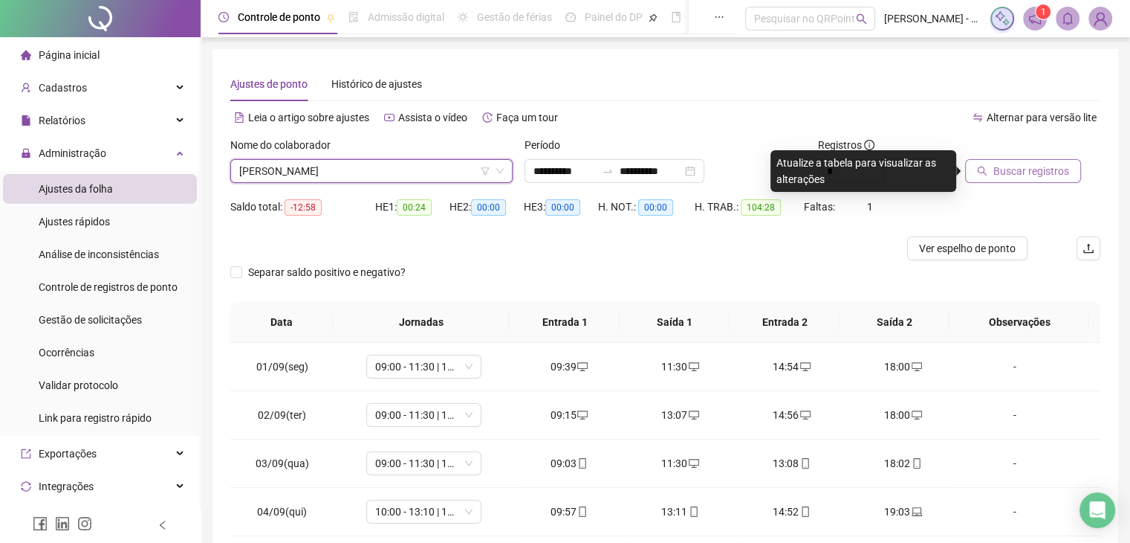
click at [1029, 183] on div "Buscar registros" at bounding box center [1032, 166] width 147 height 58
click at [1029, 173] on span "Buscar registros" at bounding box center [1032, 171] width 76 height 16
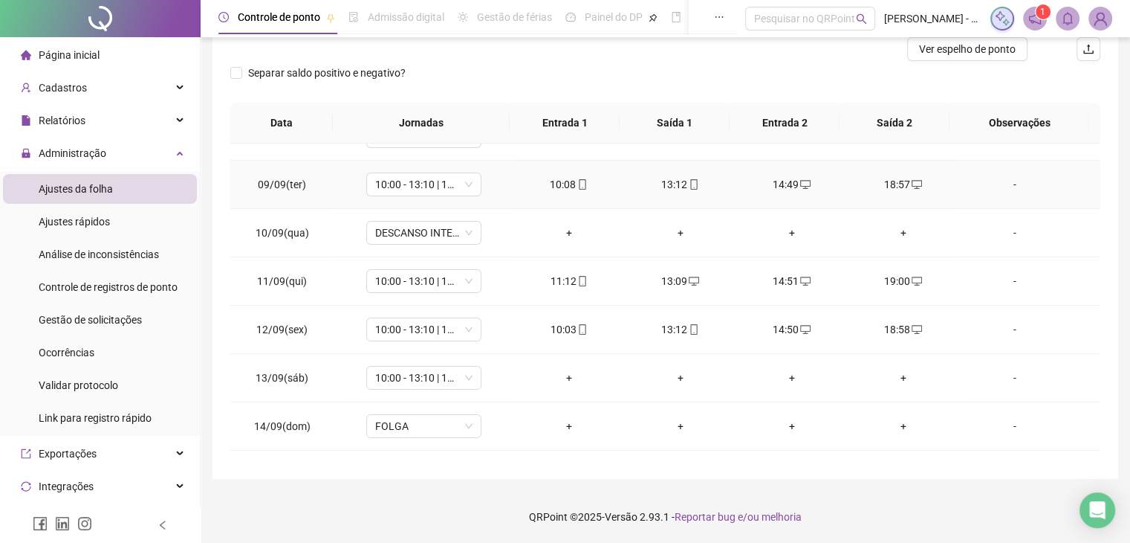
scroll to position [372, 0]
click at [462, 232] on span "DESCANSO INTER-JORNADA" at bounding box center [423, 230] width 97 height 22
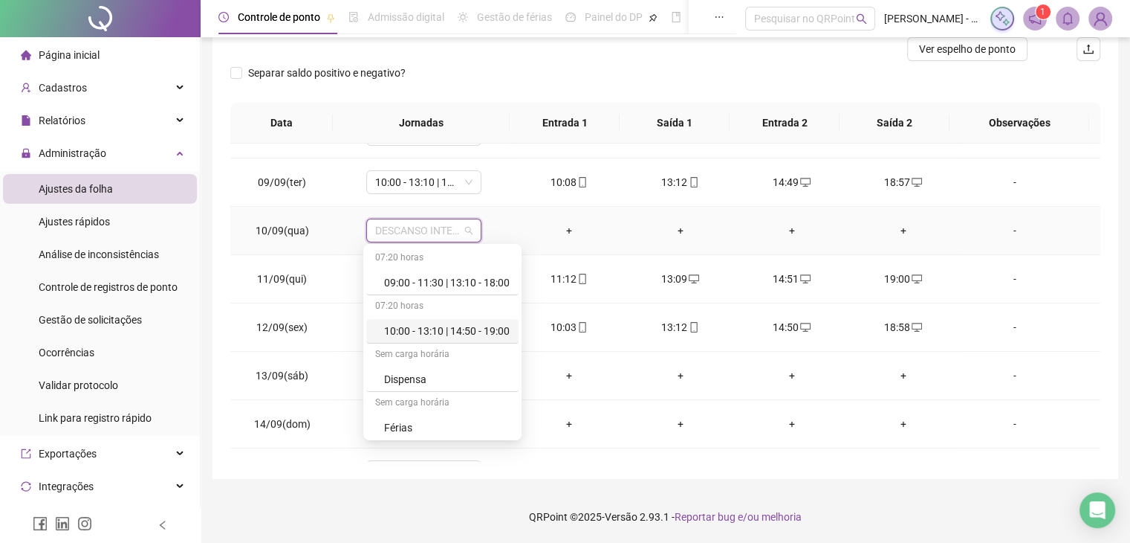
click at [446, 334] on div "10:00 - 13:10 | 14:50 - 19:00" at bounding box center [447, 331] width 126 height 16
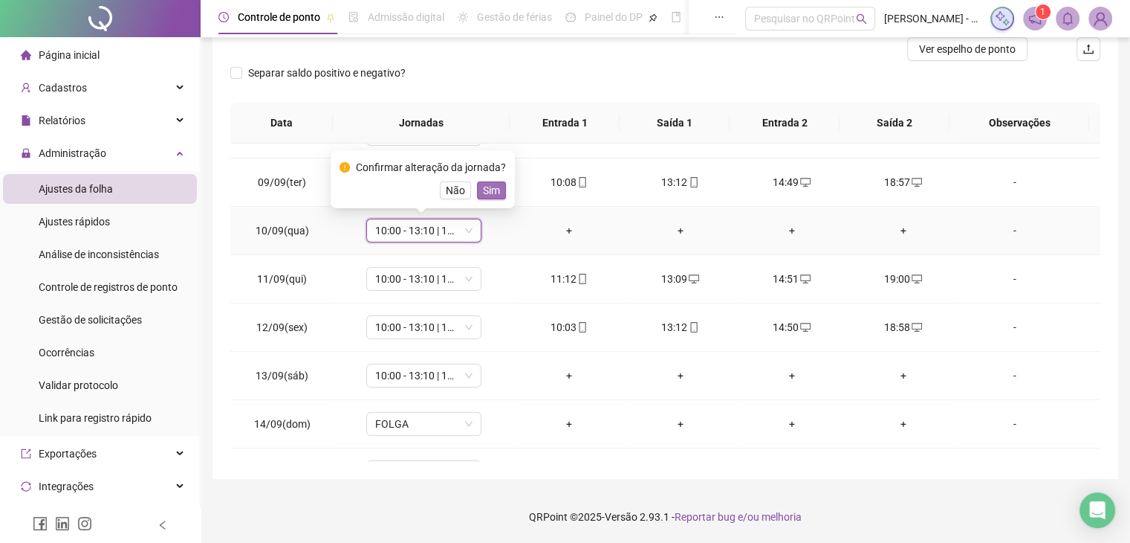
click at [483, 195] on span "Sim" at bounding box center [491, 190] width 17 height 16
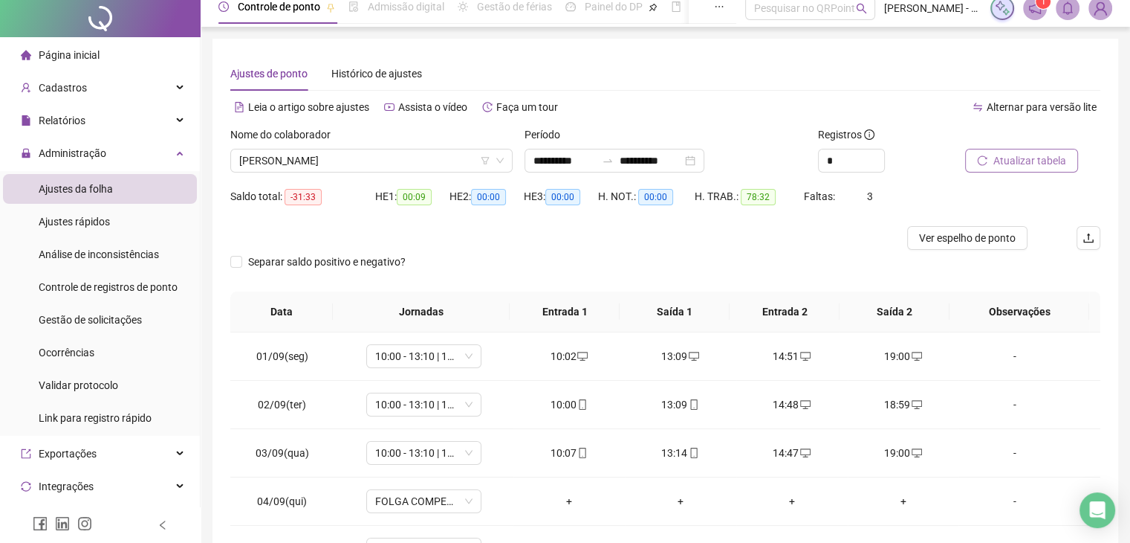
scroll to position [0, 0]
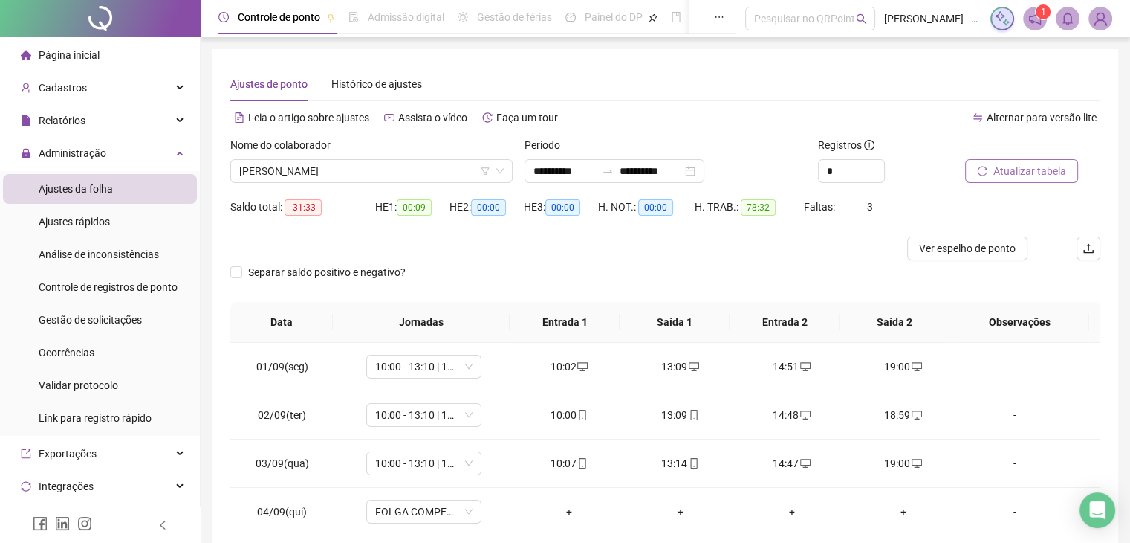
click at [1005, 175] on span "Atualizar tabela" at bounding box center [1030, 171] width 73 height 16
click at [1004, 161] on button "Atualizar tabela" at bounding box center [1021, 171] width 113 height 24
click at [101, 57] on li "Página inicial" at bounding box center [100, 55] width 194 height 30
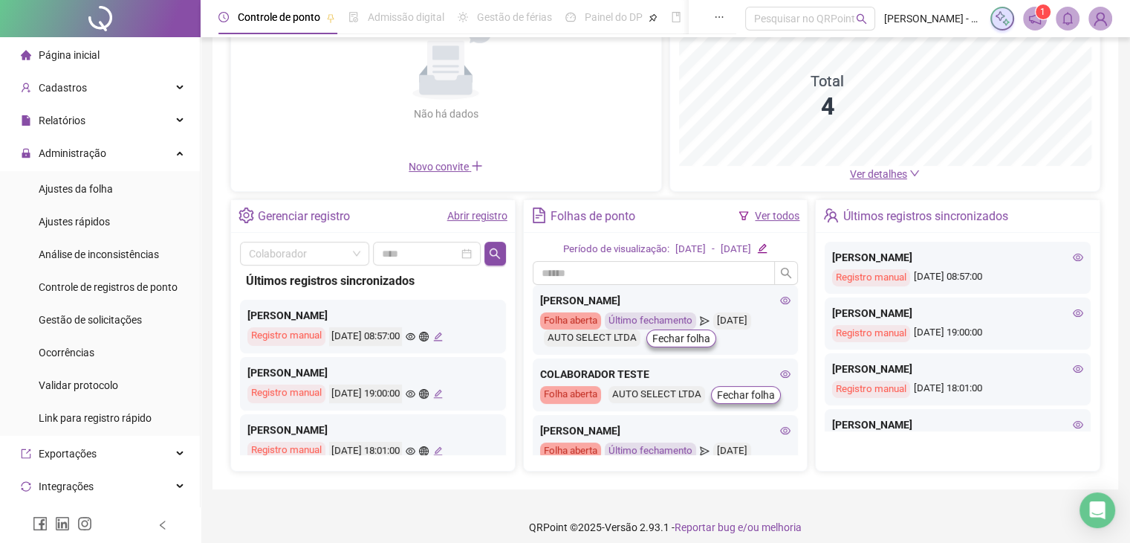
scroll to position [172, 0]
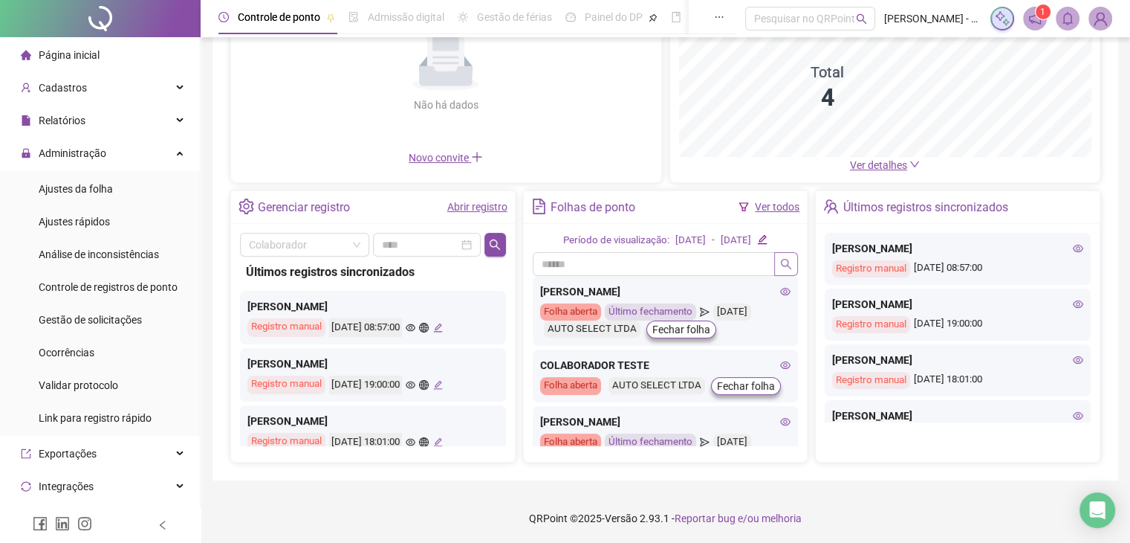
click at [778, 276] on button "button" at bounding box center [786, 264] width 24 height 24
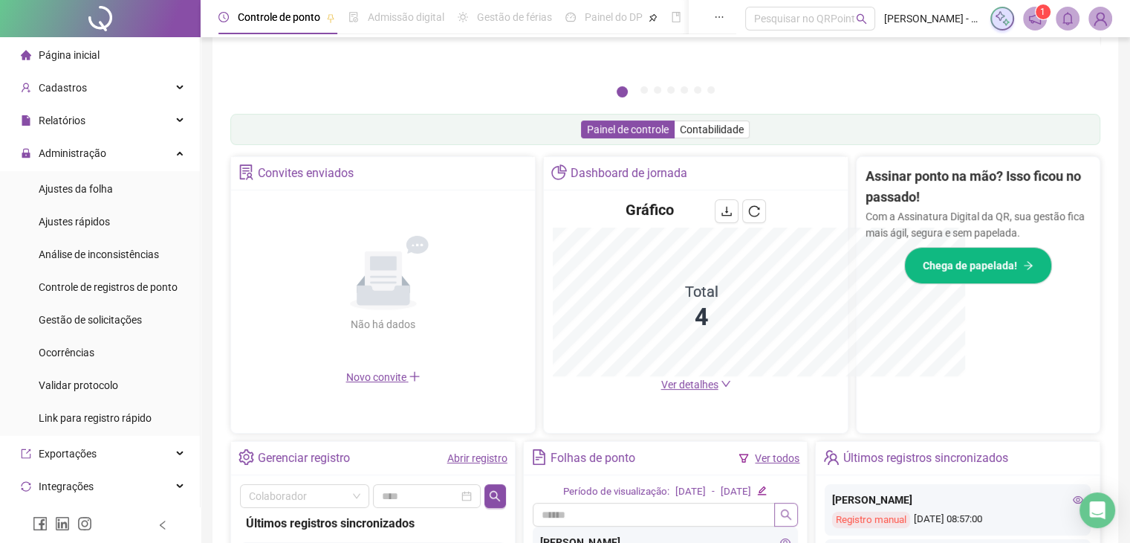
scroll to position [392, 0]
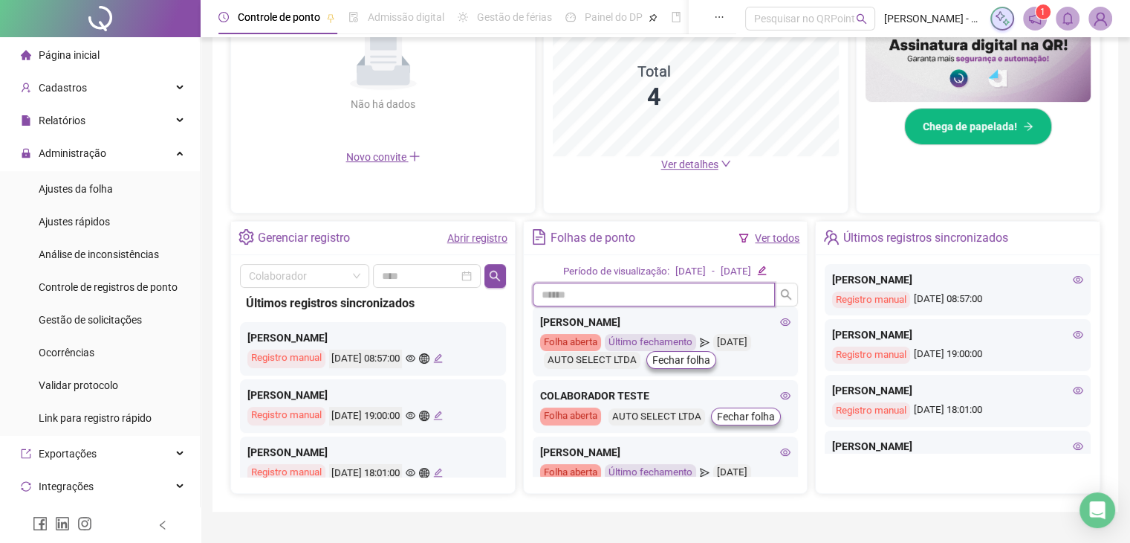
click at [774, 289] on input "text" at bounding box center [654, 294] width 243 height 24
click at [781, 324] on icon "eye" at bounding box center [786, 321] width 10 height 7
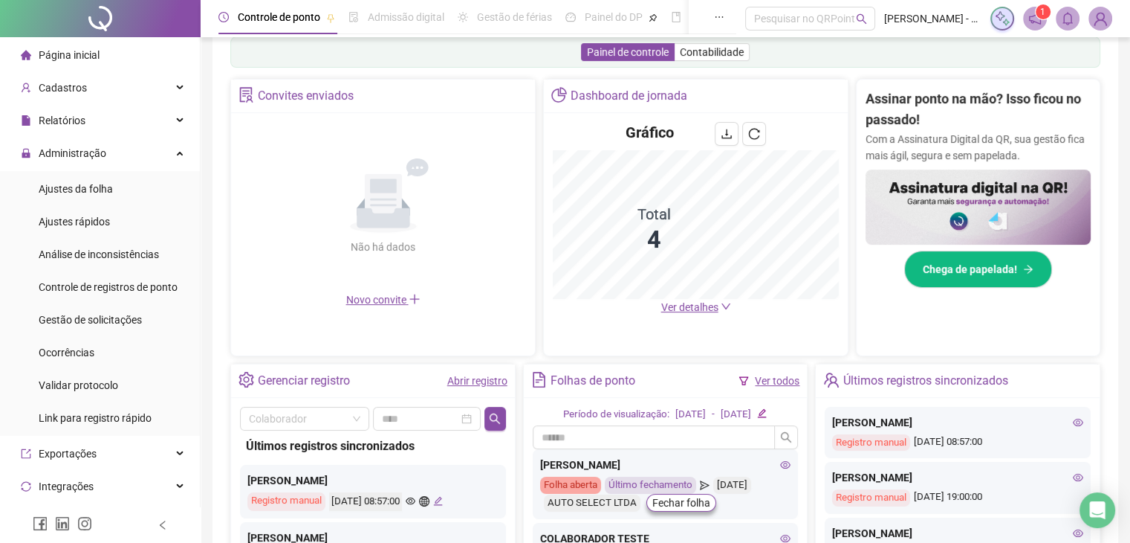
scroll to position [169, 0]
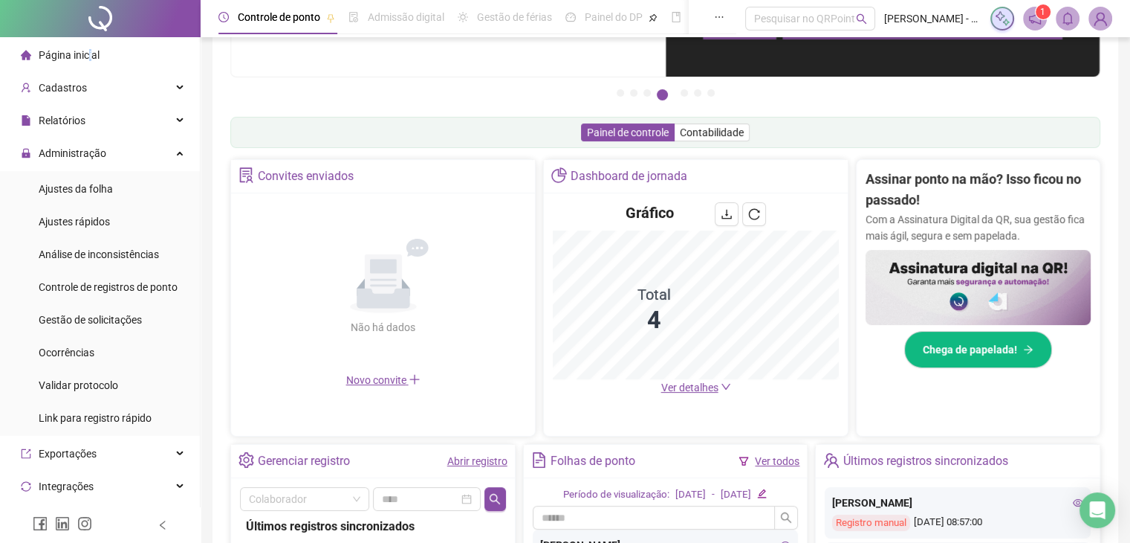
click at [88, 51] on span "Página inicial" at bounding box center [69, 55] width 61 height 12
click at [71, 90] on span "Cadastros" at bounding box center [63, 88] width 48 height 12
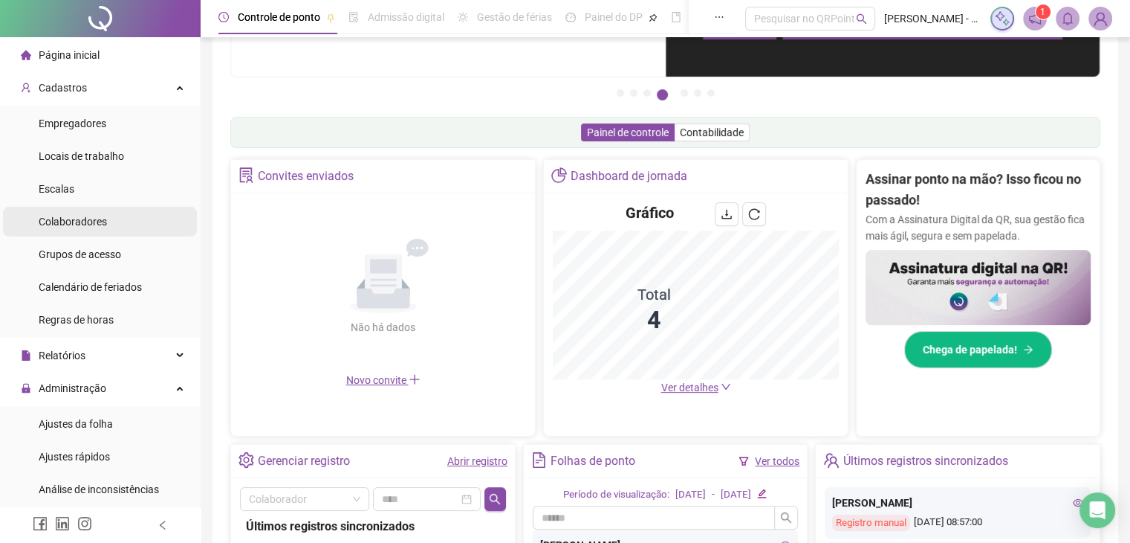
click at [87, 213] on div "Colaboradores" at bounding box center [73, 222] width 68 height 30
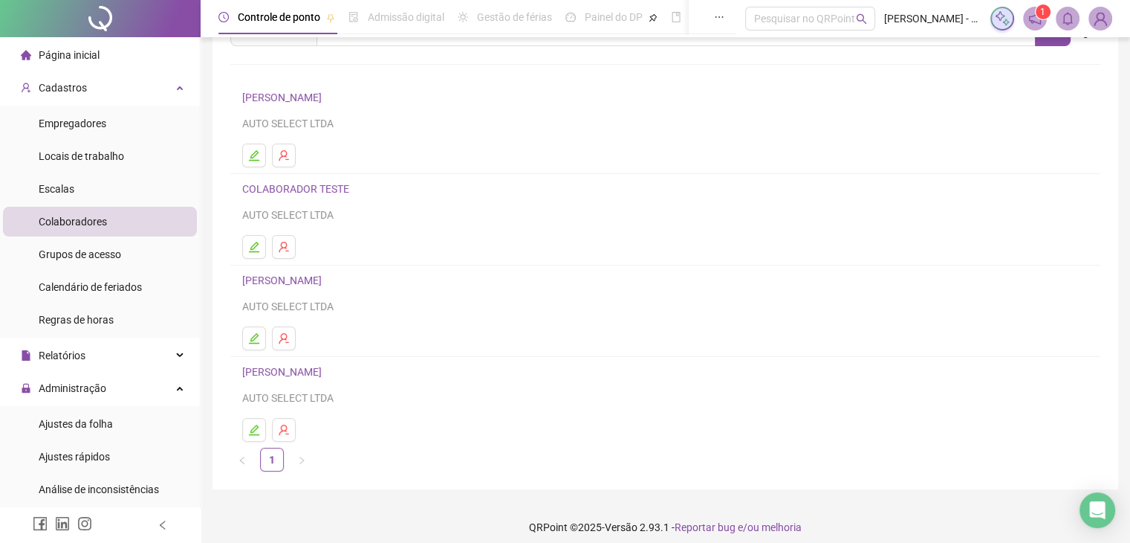
scroll to position [84, 0]
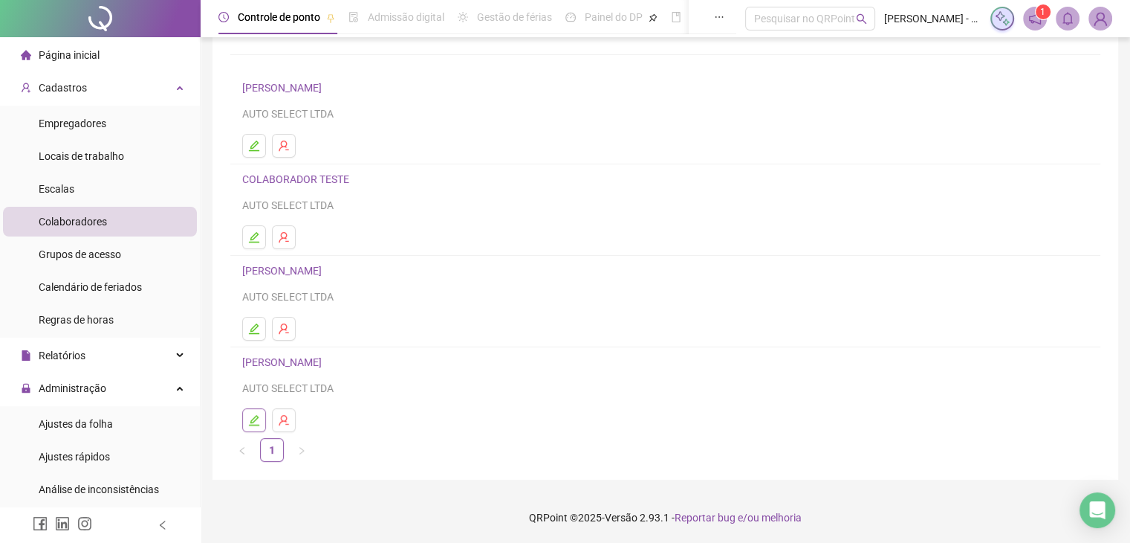
click at [257, 418] on icon "edit" at bounding box center [254, 420] width 12 height 12
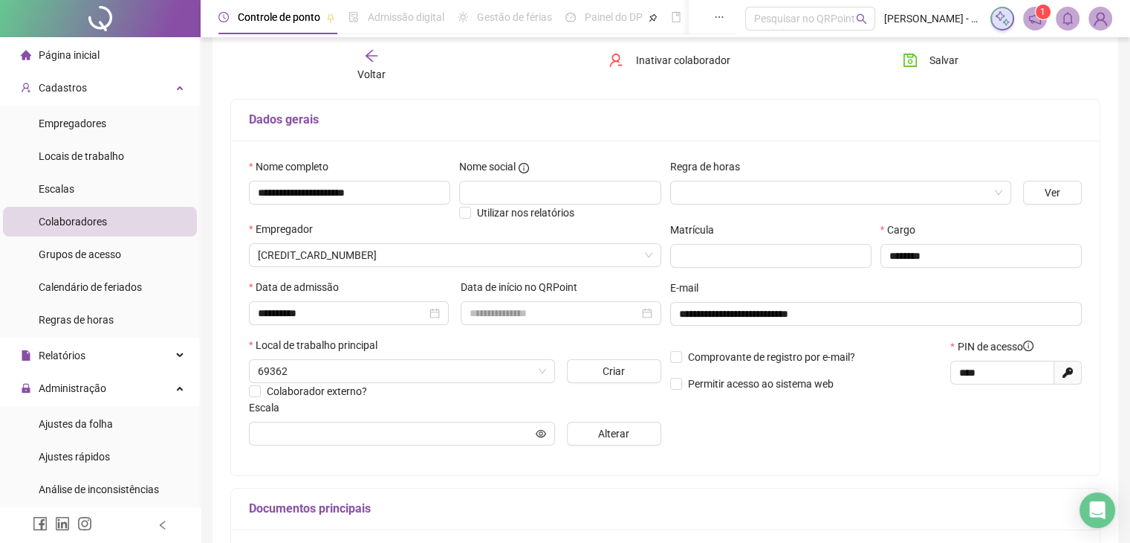
scroll to position [92, 0]
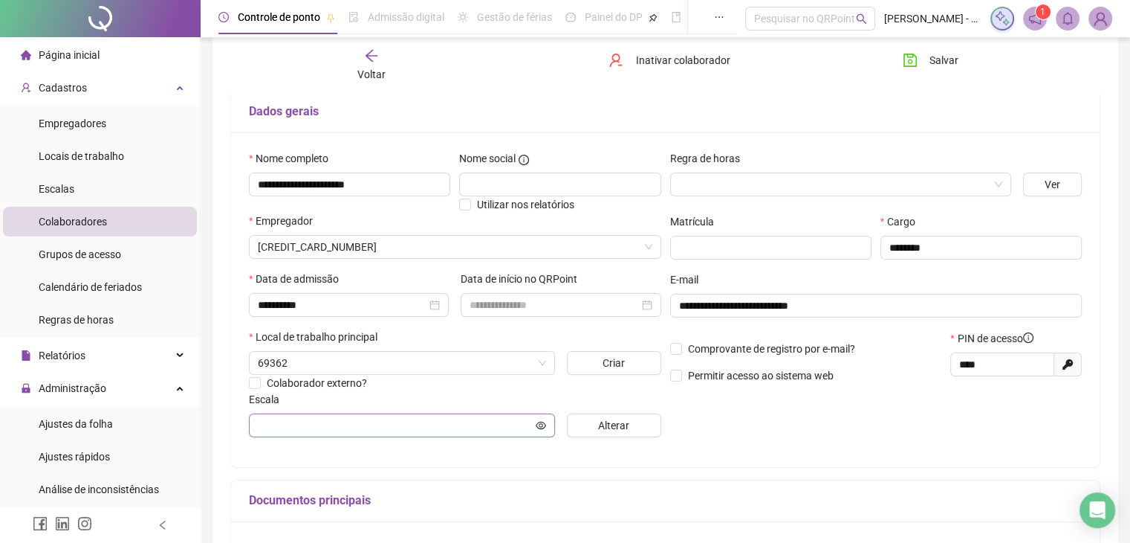
type input "**********"
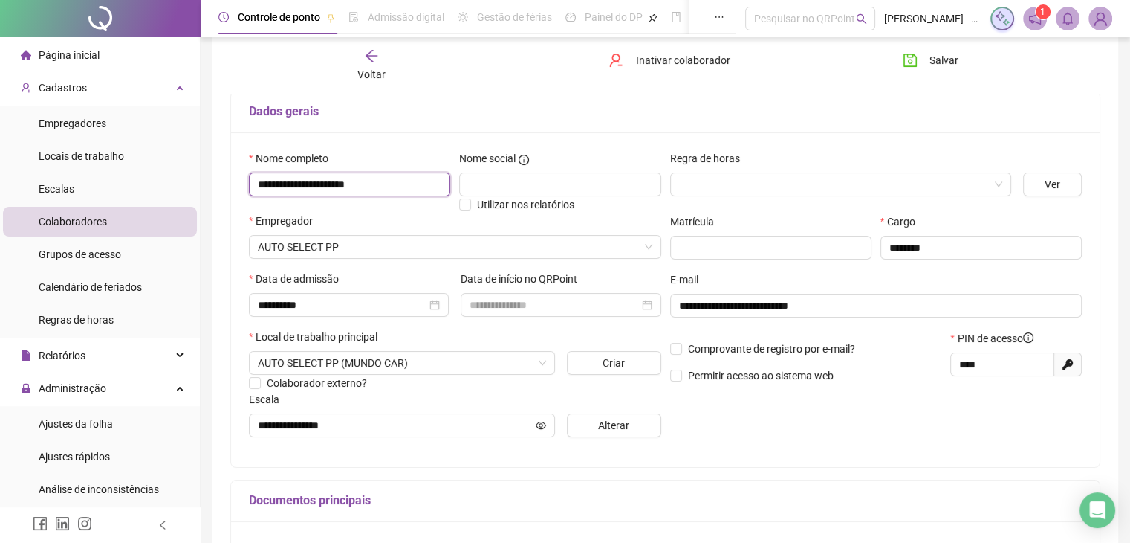
click at [413, 190] on input "**********" at bounding box center [349, 184] width 201 height 24
click at [930, 65] on span "Salvar" at bounding box center [944, 60] width 29 height 16
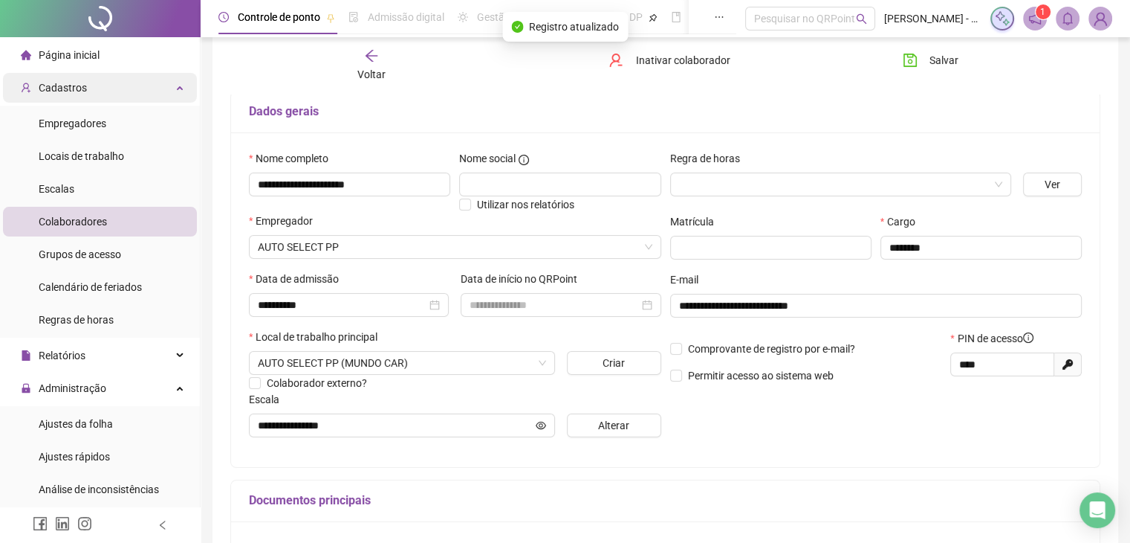
click at [51, 99] on span "Cadastros" at bounding box center [54, 88] width 66 height 30
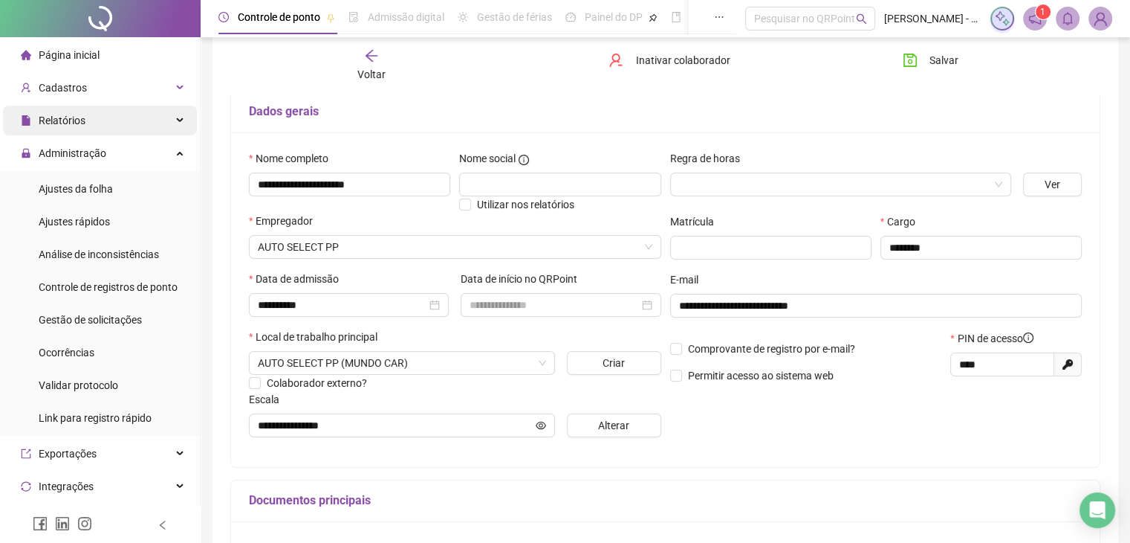
click at [64, 123] on span "Relatórios" at bounding box center [62, 120] width 47 height 12
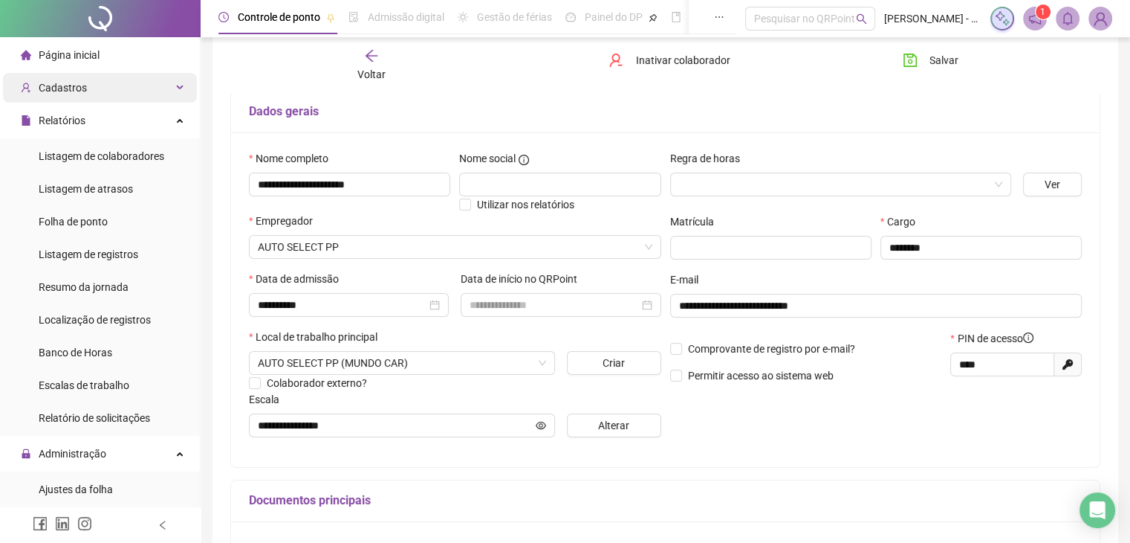
click at [56, 98] on span "Cadastros" at bounding box center [54, 88] width 66 height 30
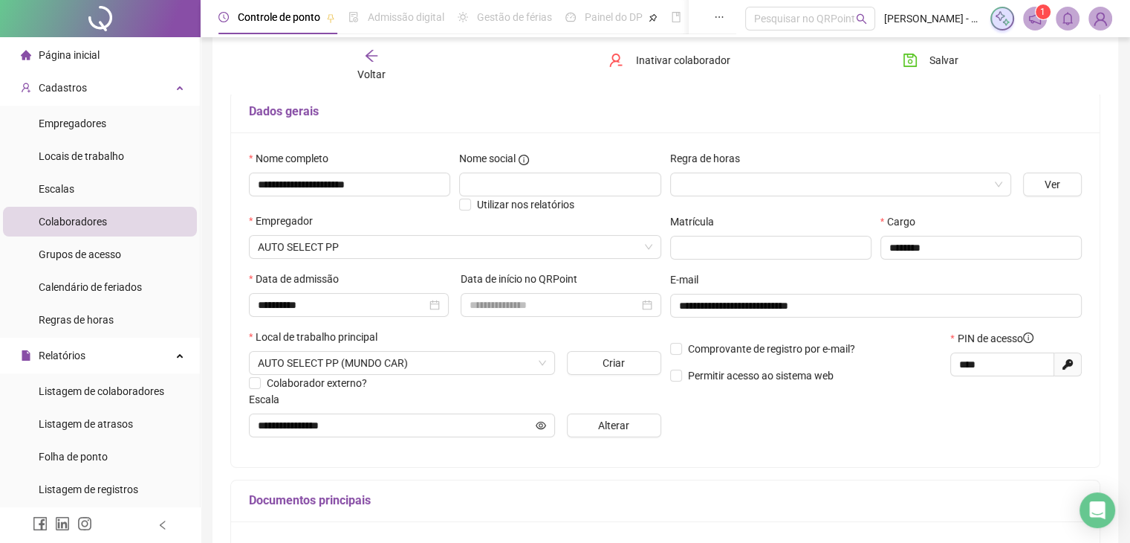
click at [80, 218] on span "Colaboradores" at bounding box center [73, 222] width 68 height 12
click at [372, 56] on icon "arrow-left" at bounding box center [372, 56] width 12 height 12
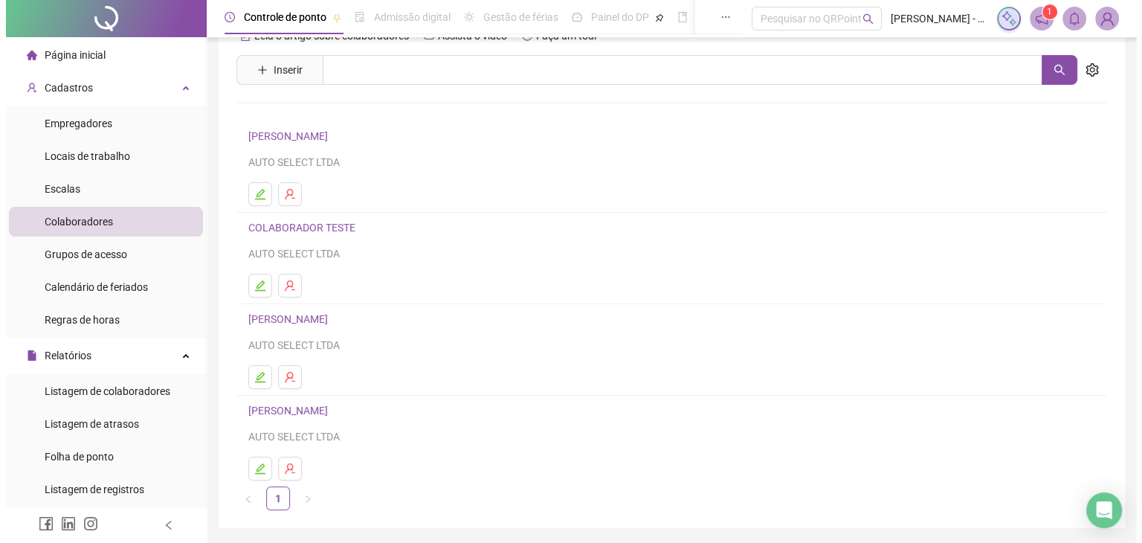
scroll to position [10, 0]
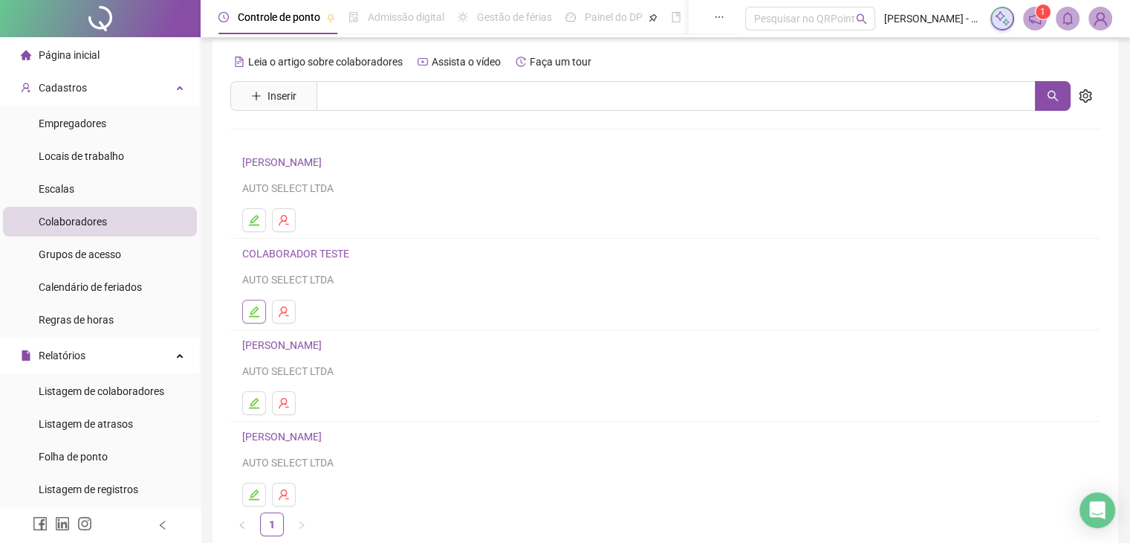
click at [259, 311] on icon "edit" at bounding box center [254, 311] width 12 height 12
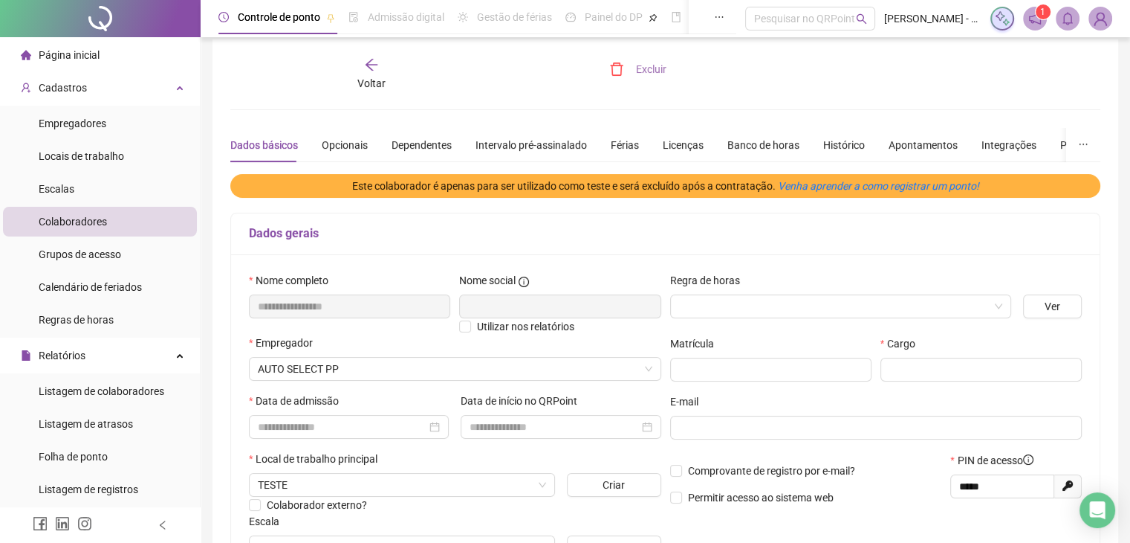
click at [615, 74] on icon "delete" at bounding box center [616, 68] width 13 height 13
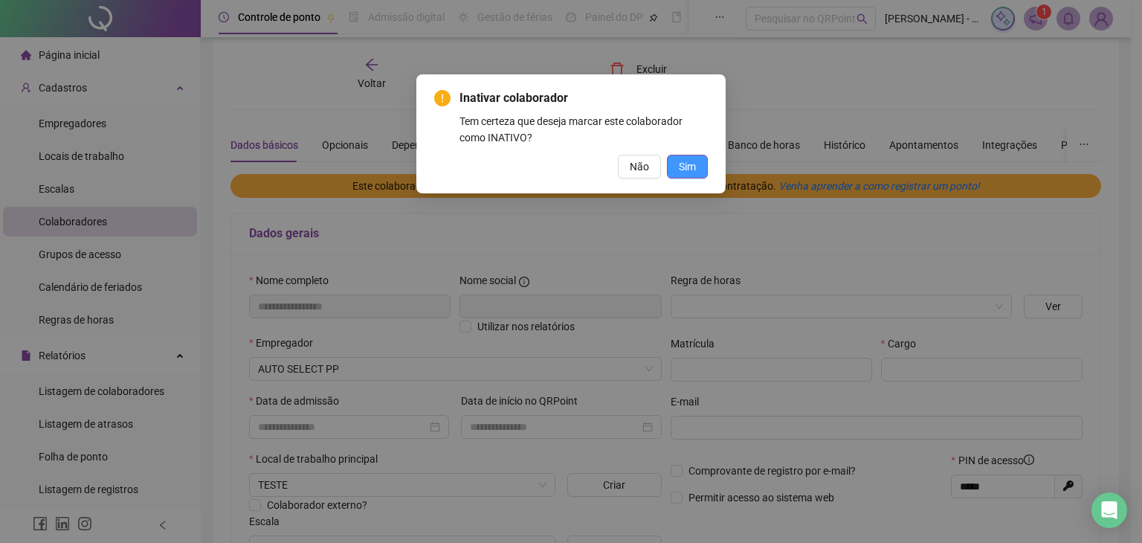
click at [686, 173] on span "Sim" at bounding box center [687, 166] width 17 height 16
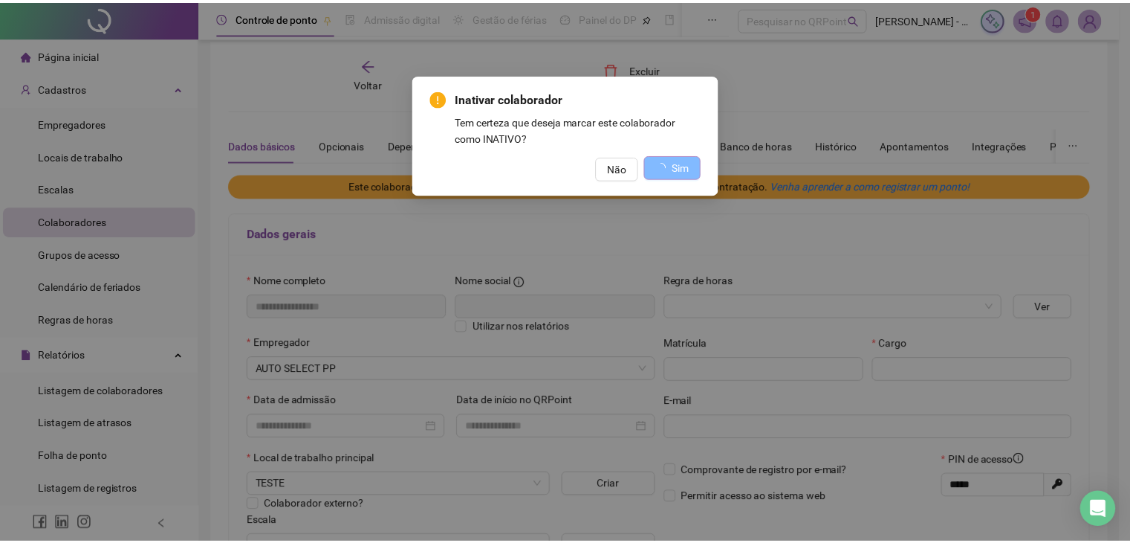
scroll to position [0, 0]
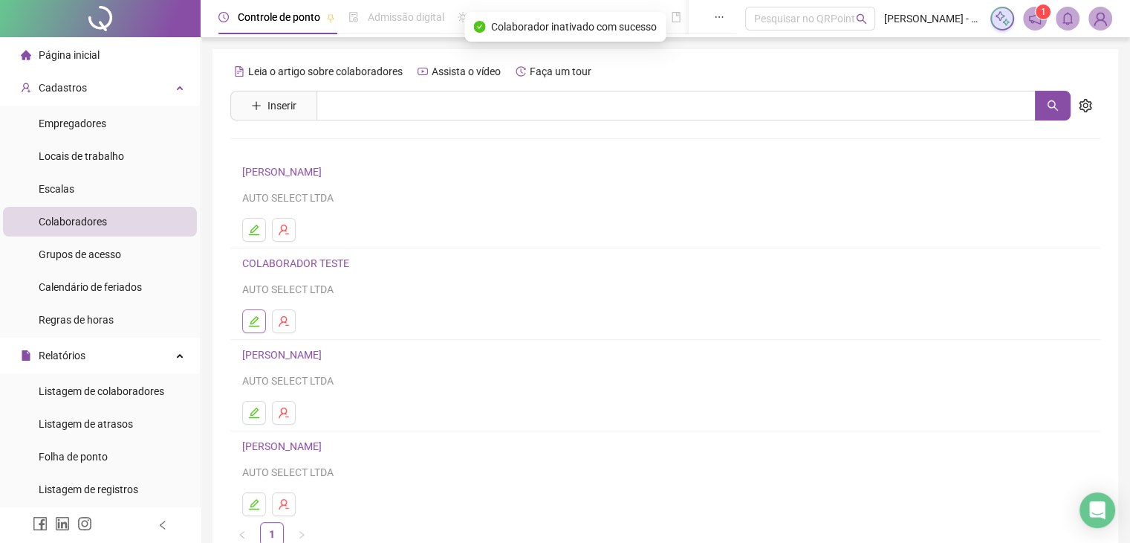
click at [251, 322] on icon "edit" at bounding box center [254, 321] width 10 height 10
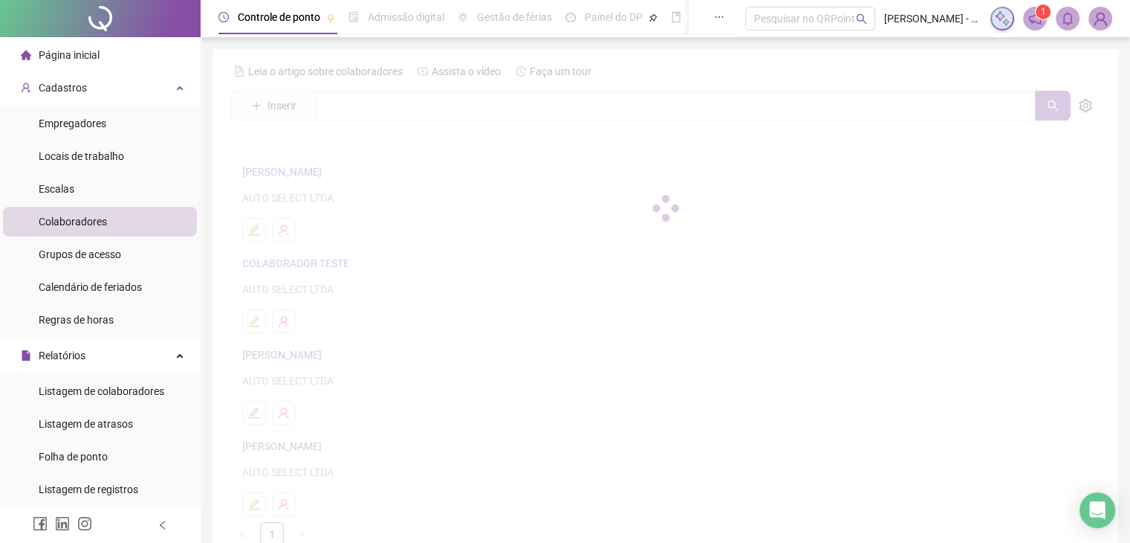
click at [267, 320] on div at bounding box center [665, 207] width 870 height 297
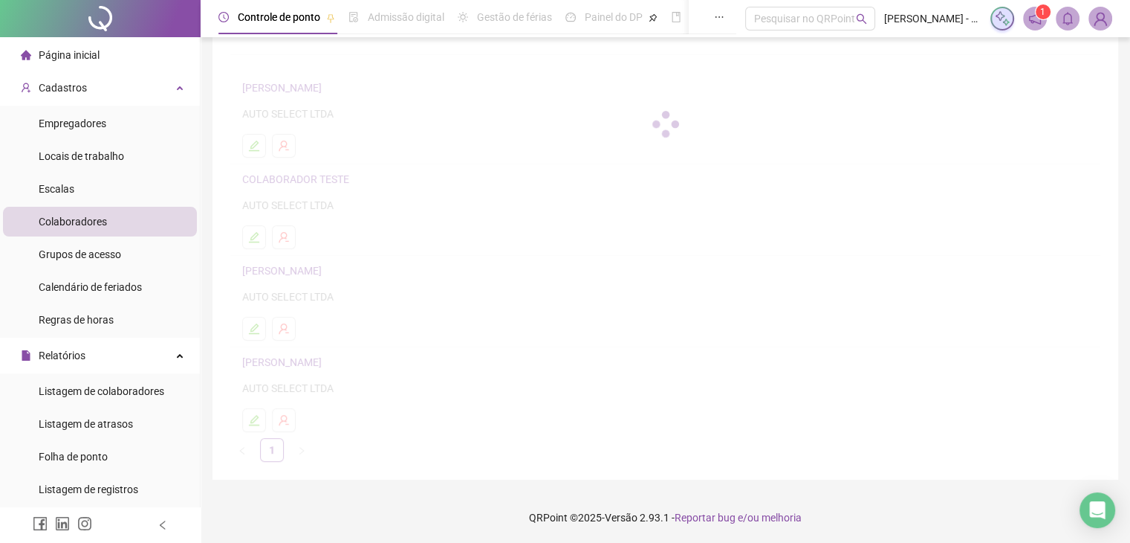
click at [554, 52] on div at bounding box center [665, 123] width 870 height 297
